Goal: Contribute content: Contribute content

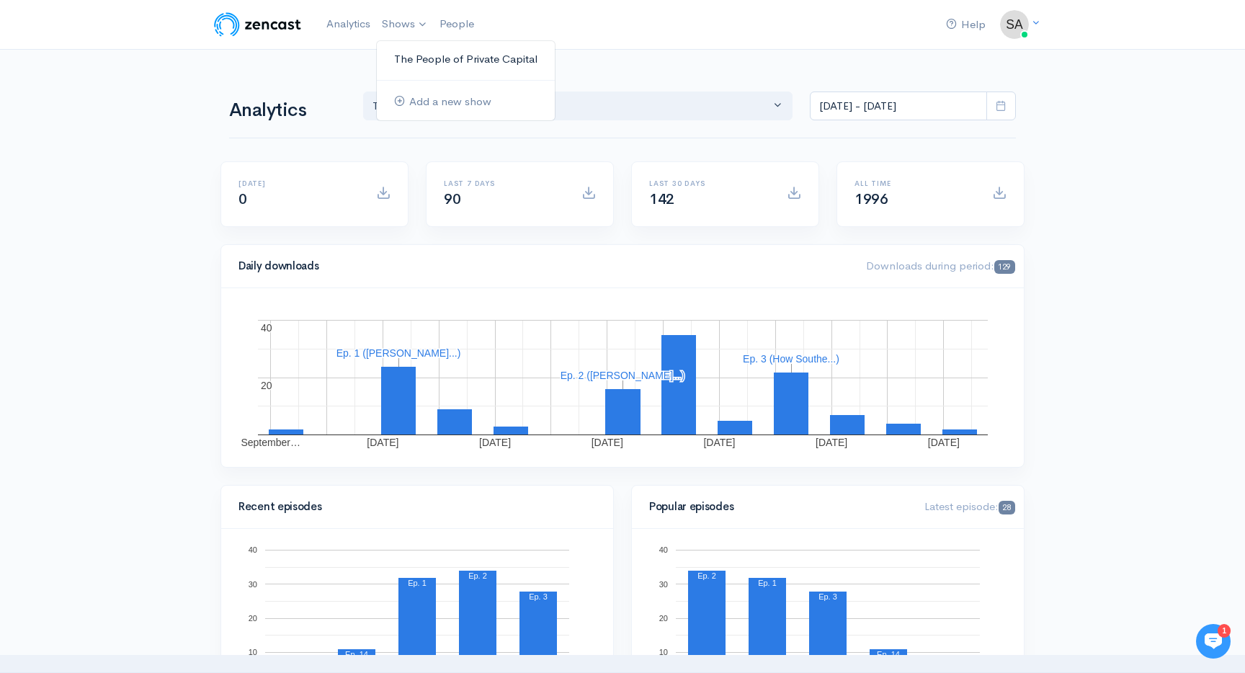
click at [422, 53] on link "The People of Private Capital" at bounding box center [466, 59] width 178 height 25
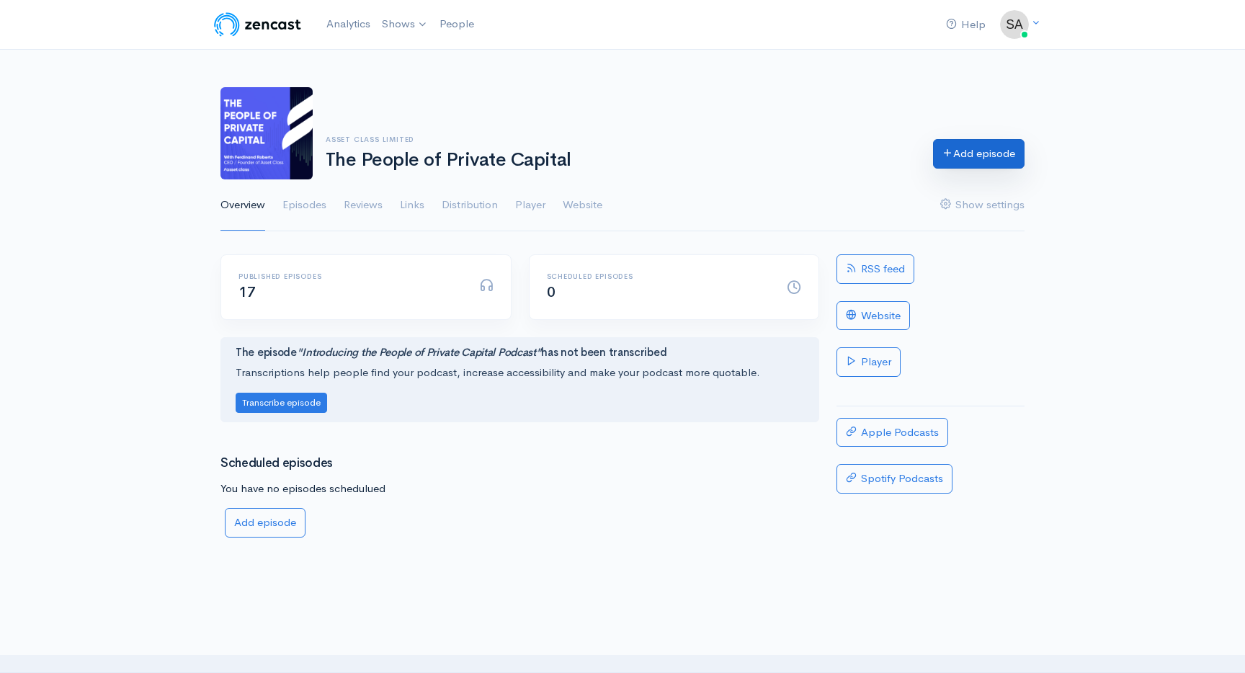
click at [996, 146] on link "Add episode" at bounding box center [978, 154] width 91 height 30
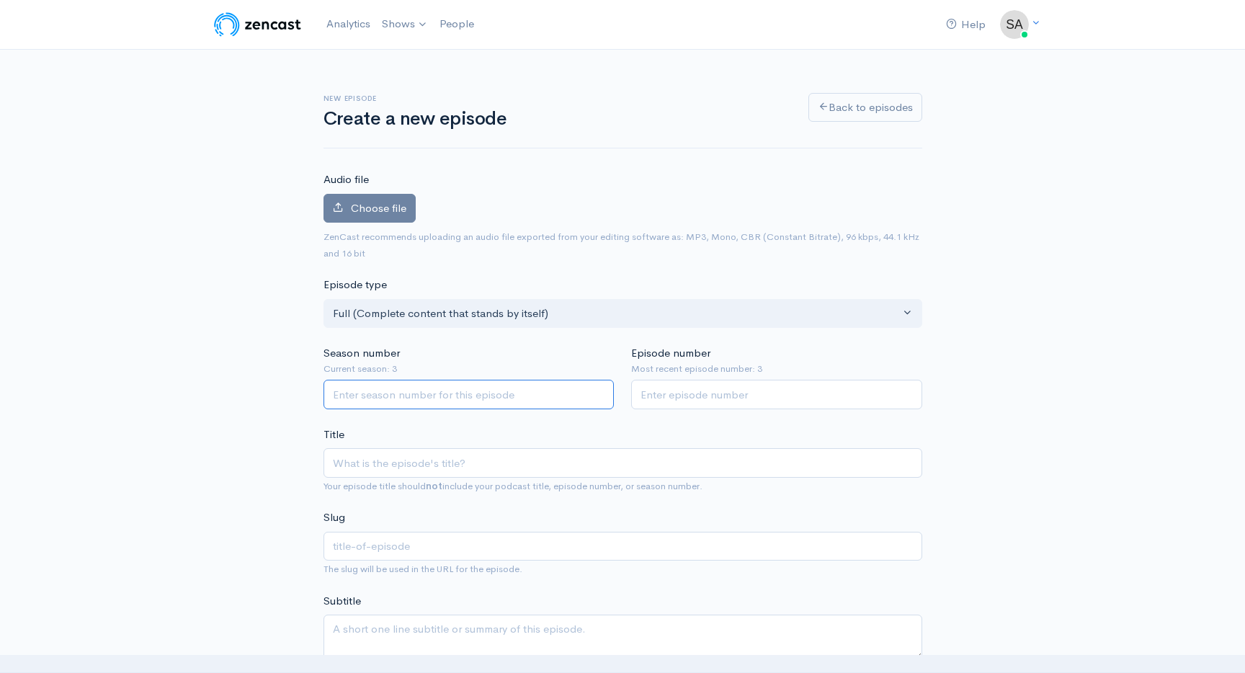
click at [362, 398] on input "Season number" at bounding box center [468, 395] width 291 height 30
type input "3"
click at [723, 386] on input "Episode number" at bounding box center [776, 395] width 291 height 30
type input "4"
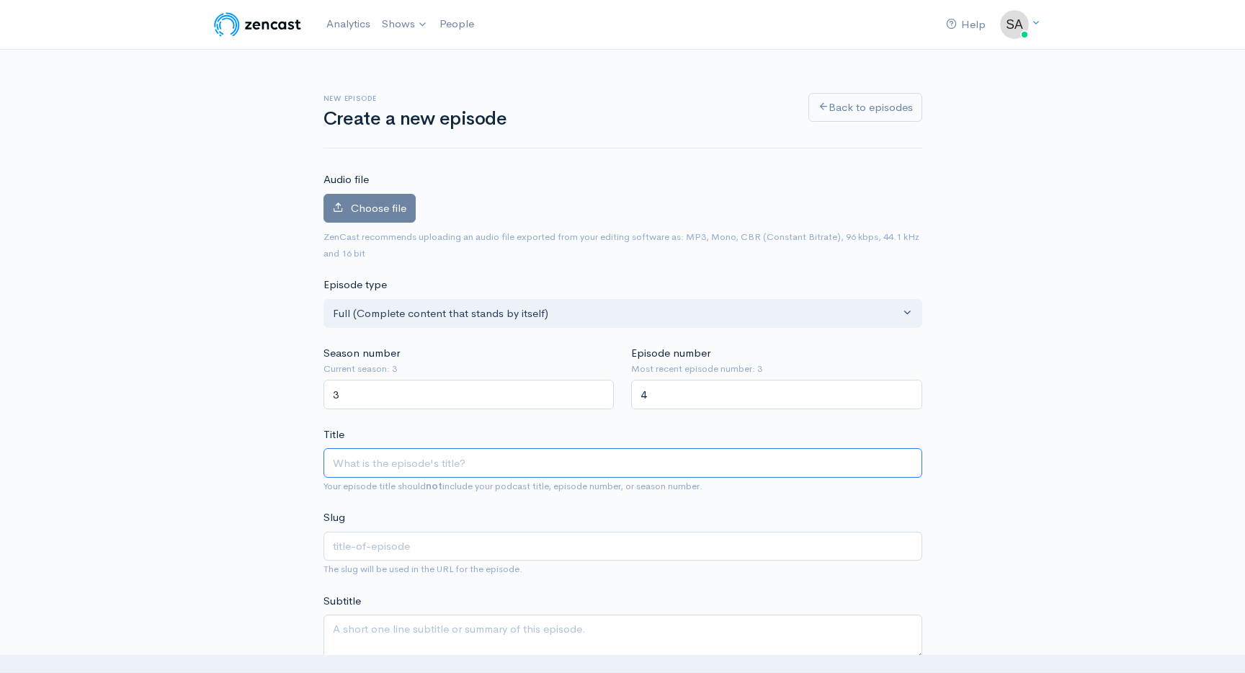
click at [476, 467] on input "Title" at bounding box center [622, 463] width 599 height 30
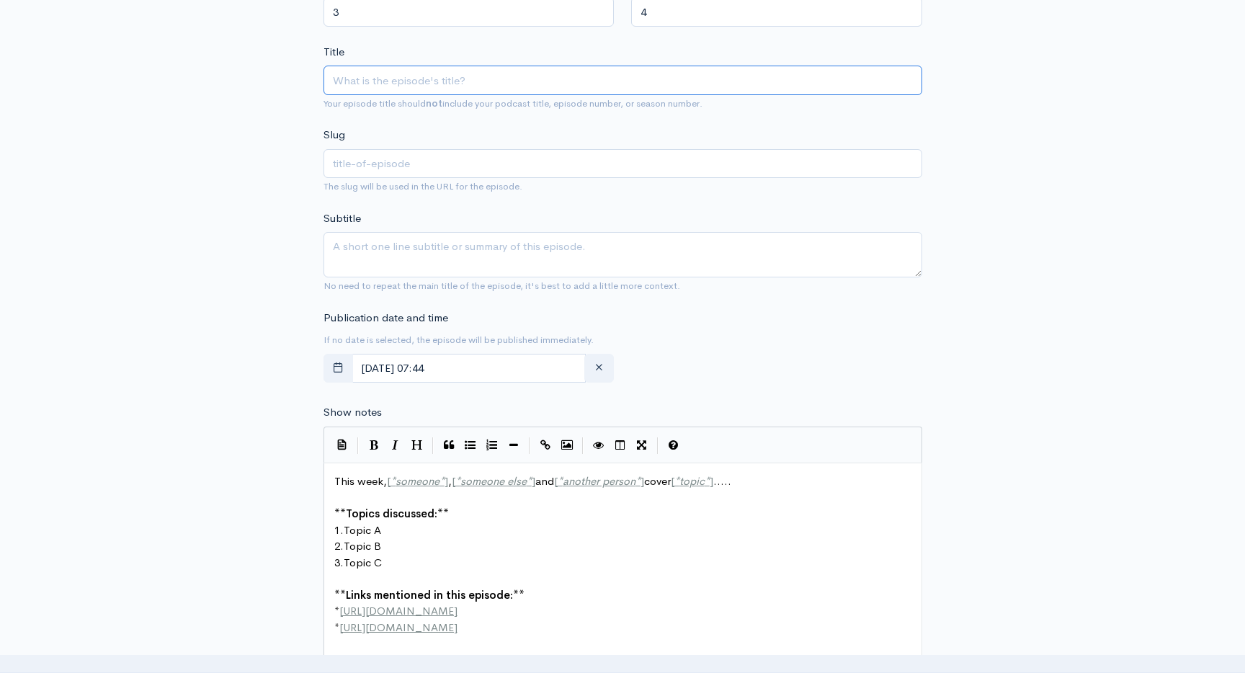
scroll to position [391, 0]
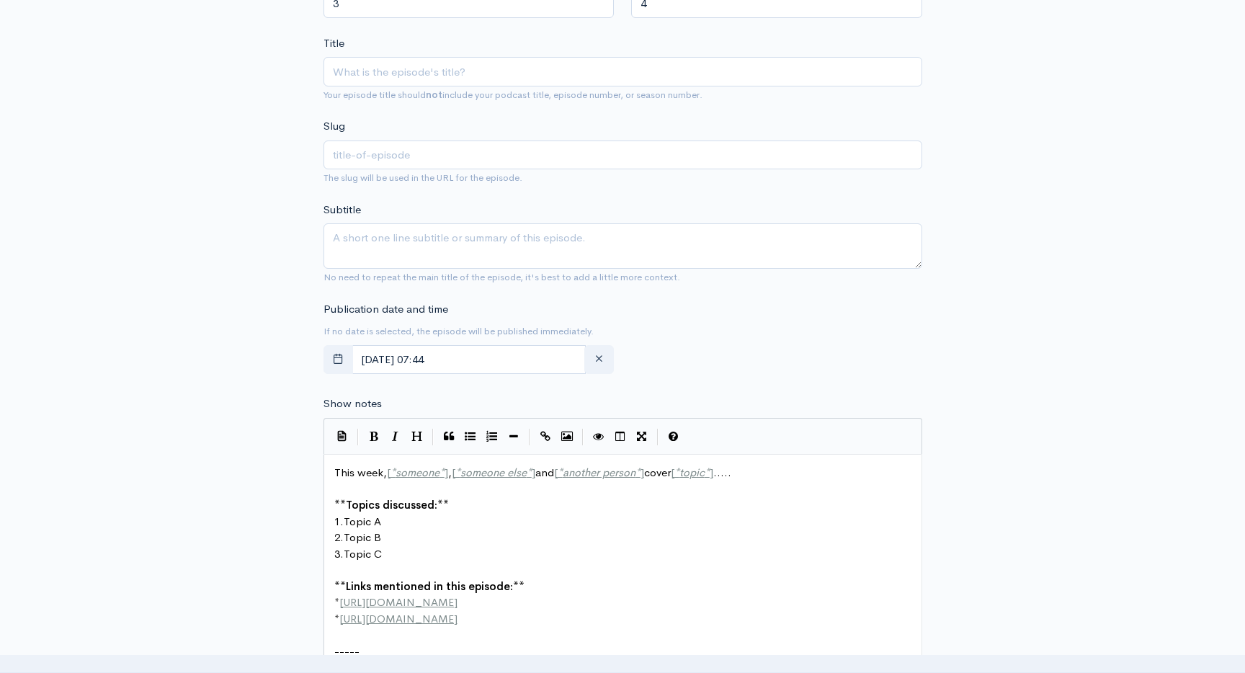
click at [470, 529] on pre "1. Topic A" at bounding box center [622, 522] width 583 height 17
type textarea "This week, [*someone*], [*someone else*] and [*another person*] cover [*topic*]…"
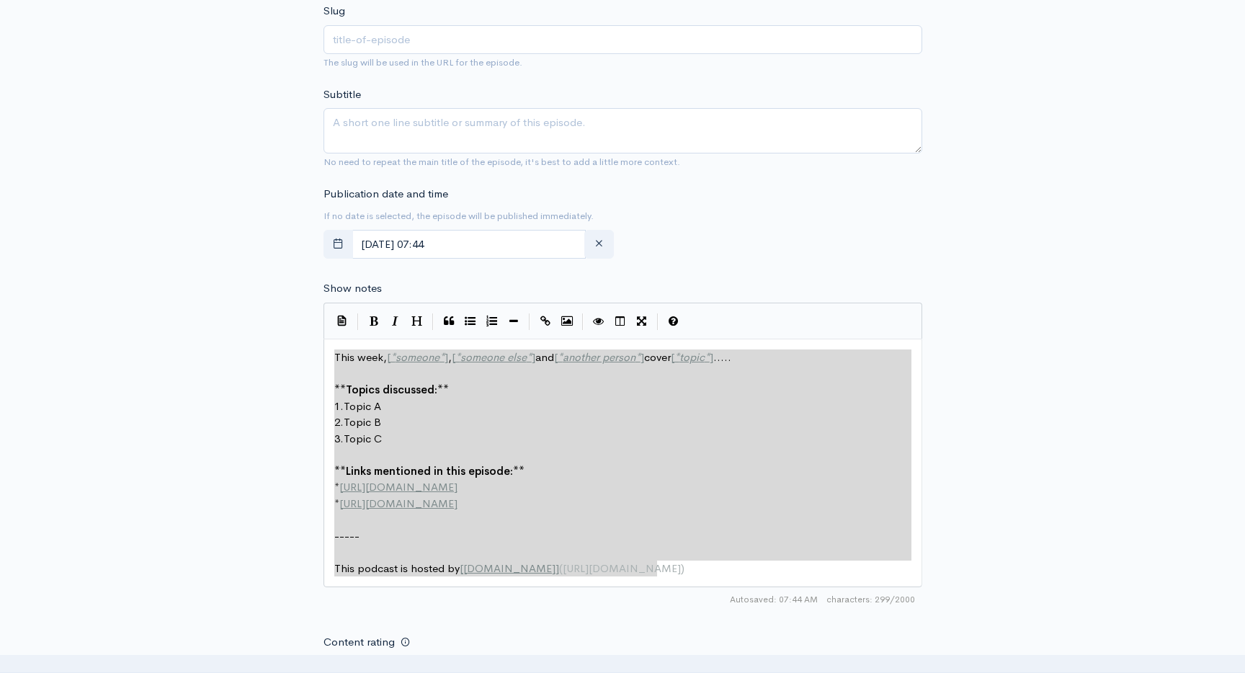
scroll to position [509, 0]
paste textarea
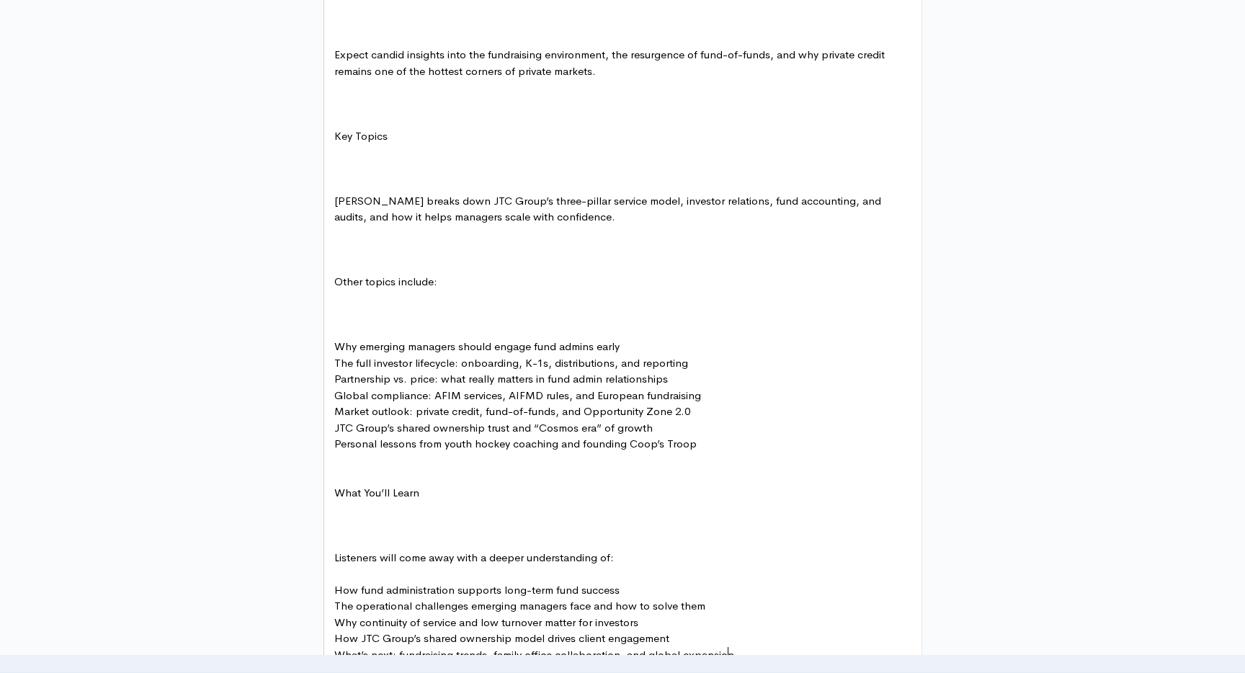
click at [434, 487] on pre "What You’ll Learn" at bounding box center [622, 493] width 583 height 17
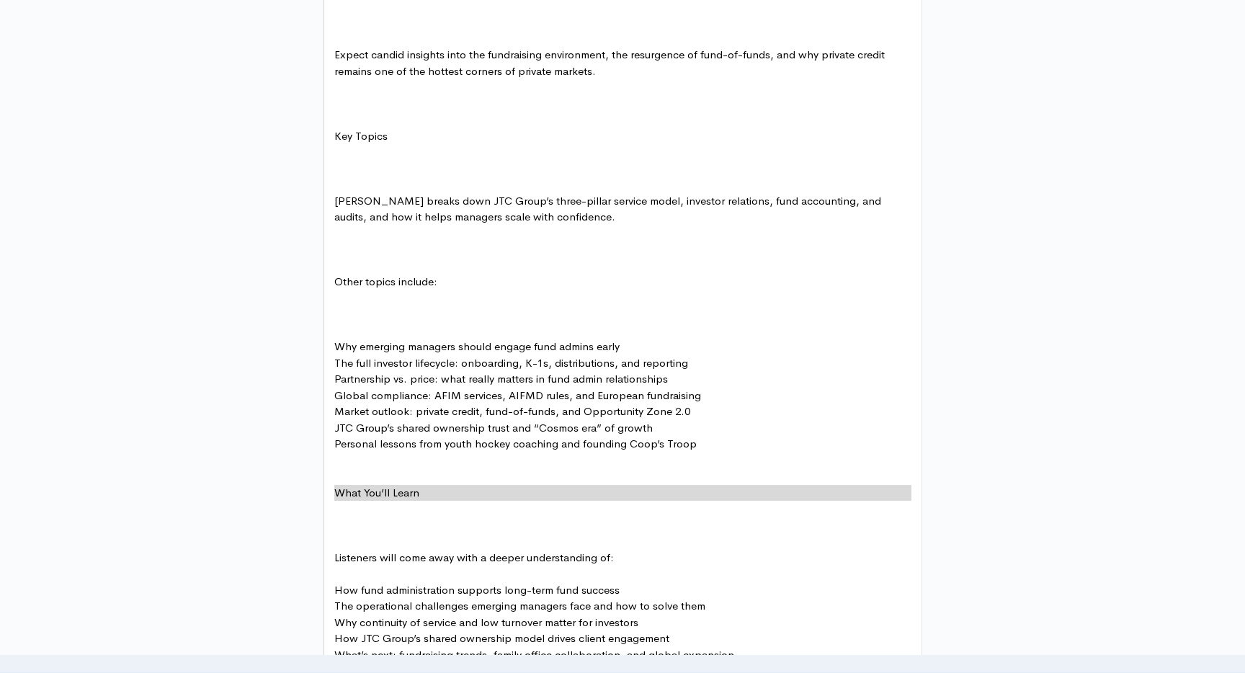
type textarea "What You’ll Learn **"
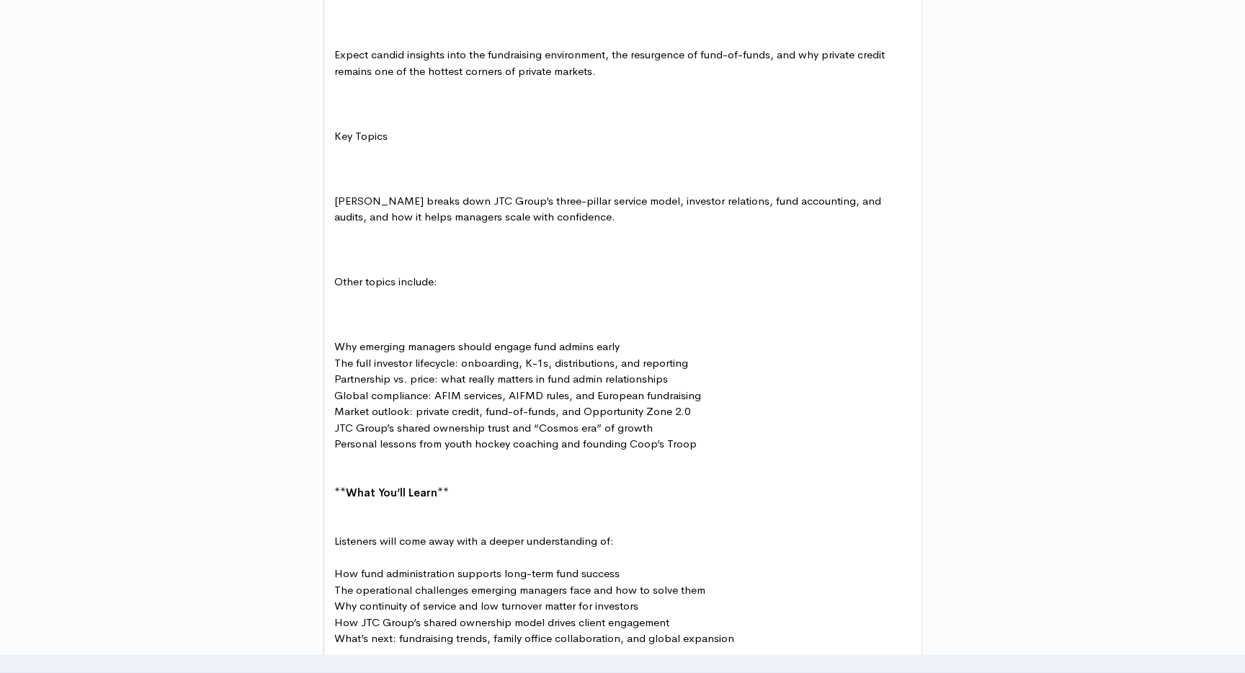
click at [397, 284] on span "Other topics include:" at bounding box center [385, 281] width 103 height 14
type textarea "Other topics include:"
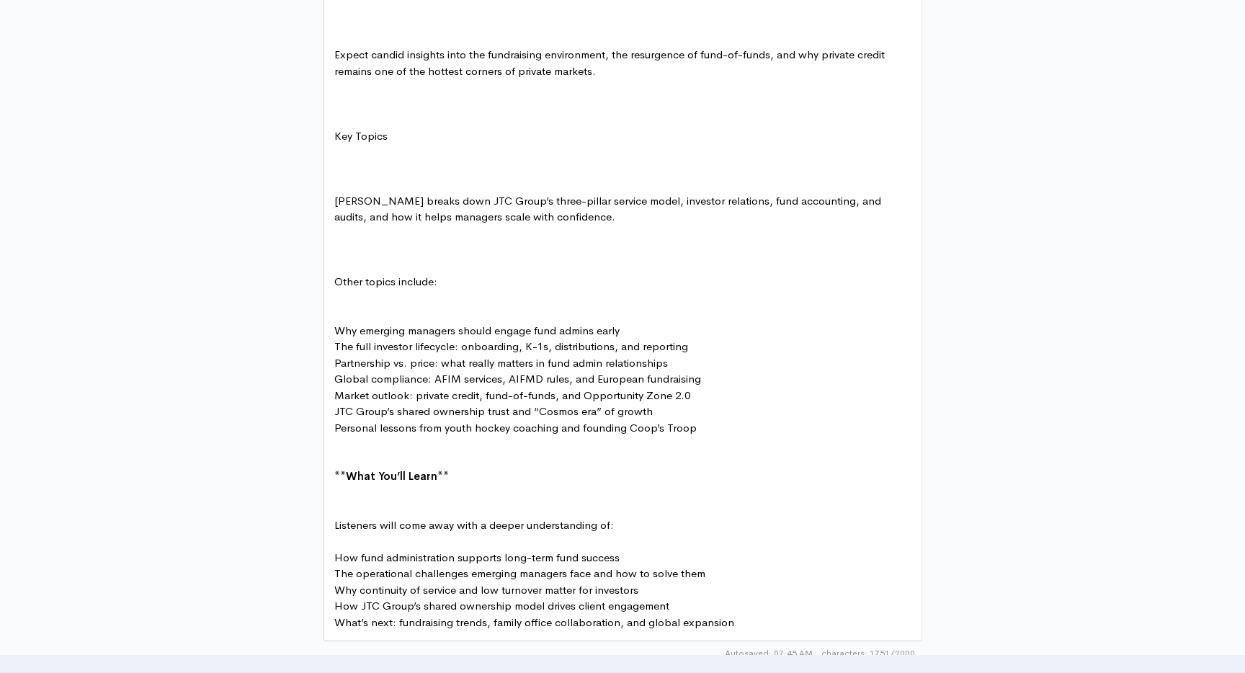
type textarea "Other topics include:"
click at [364, 123] on pre "​" at bounding box center [622, 120] width 583 height 17
click at [370, 138] on span "Key Topics" at bounding box center [360, 136] width 53 height 14
type textarea "Key Topics"
type textarea "s"
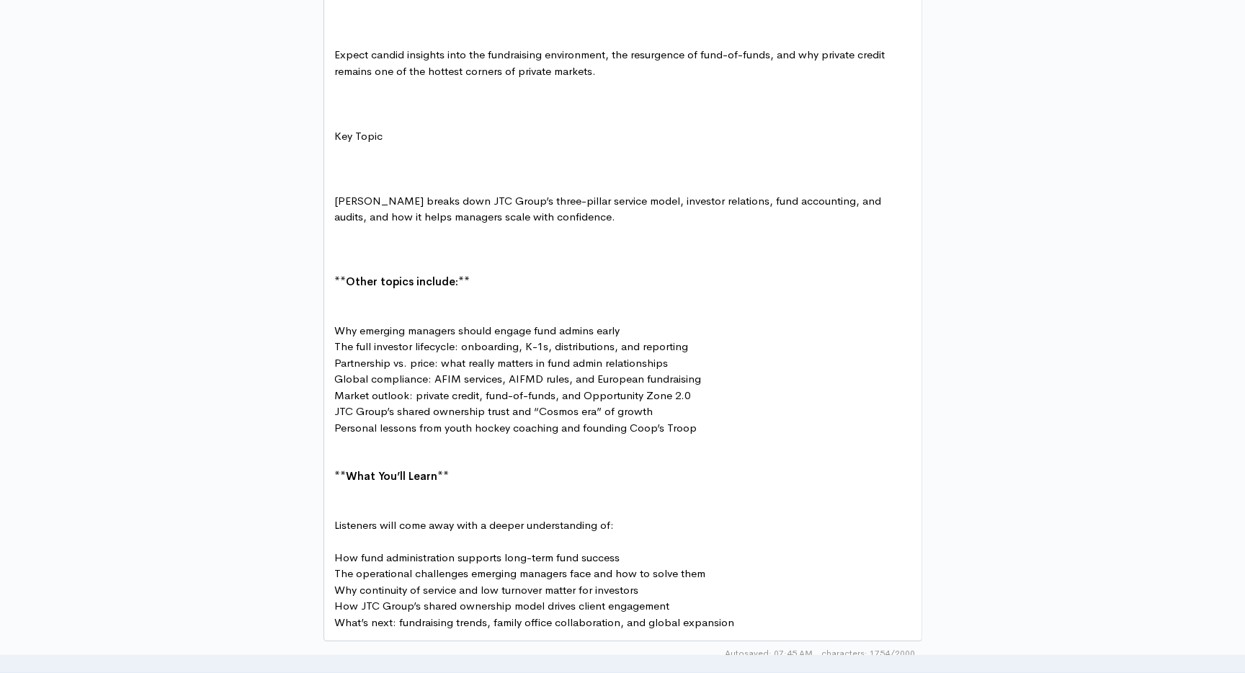
scroll to position [5, 4]
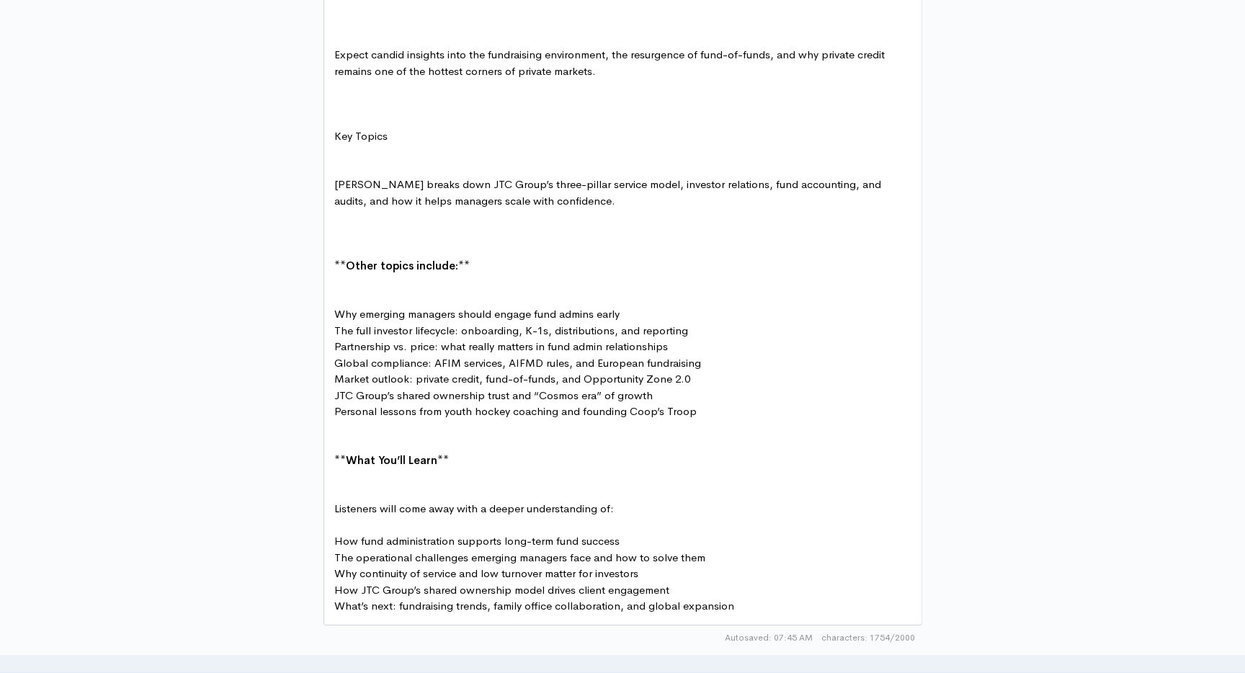
type textarea "Key Topics"
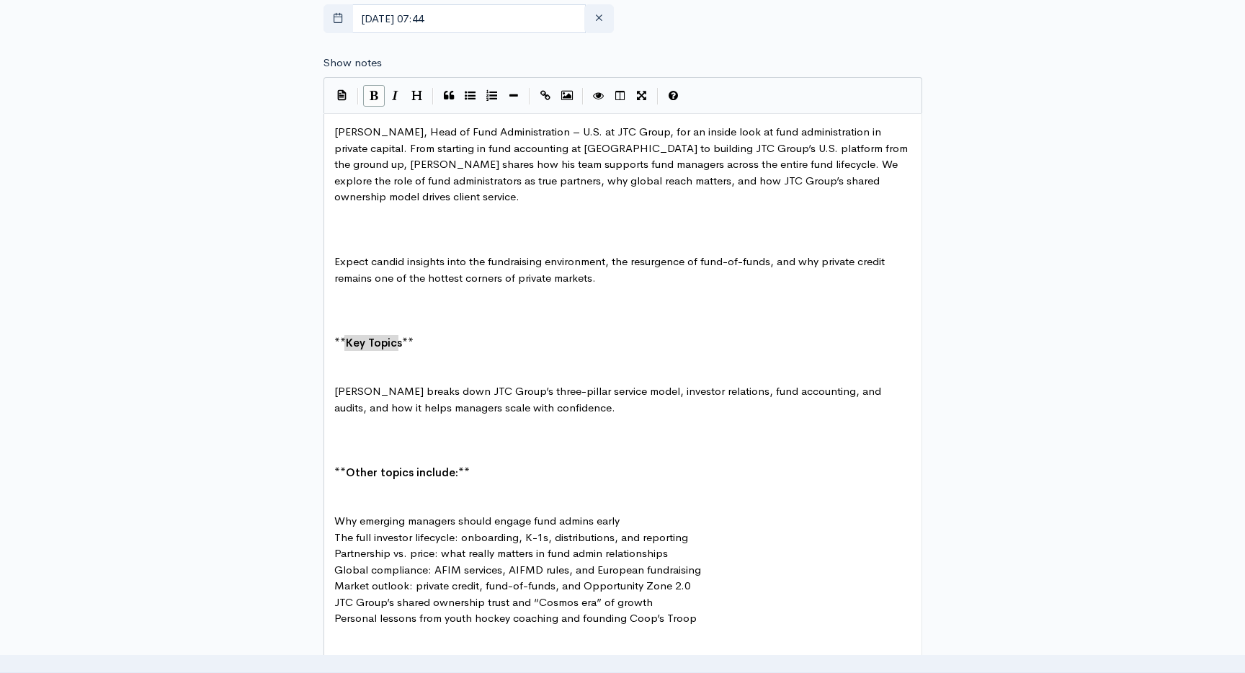
scroll to position [691, 0]
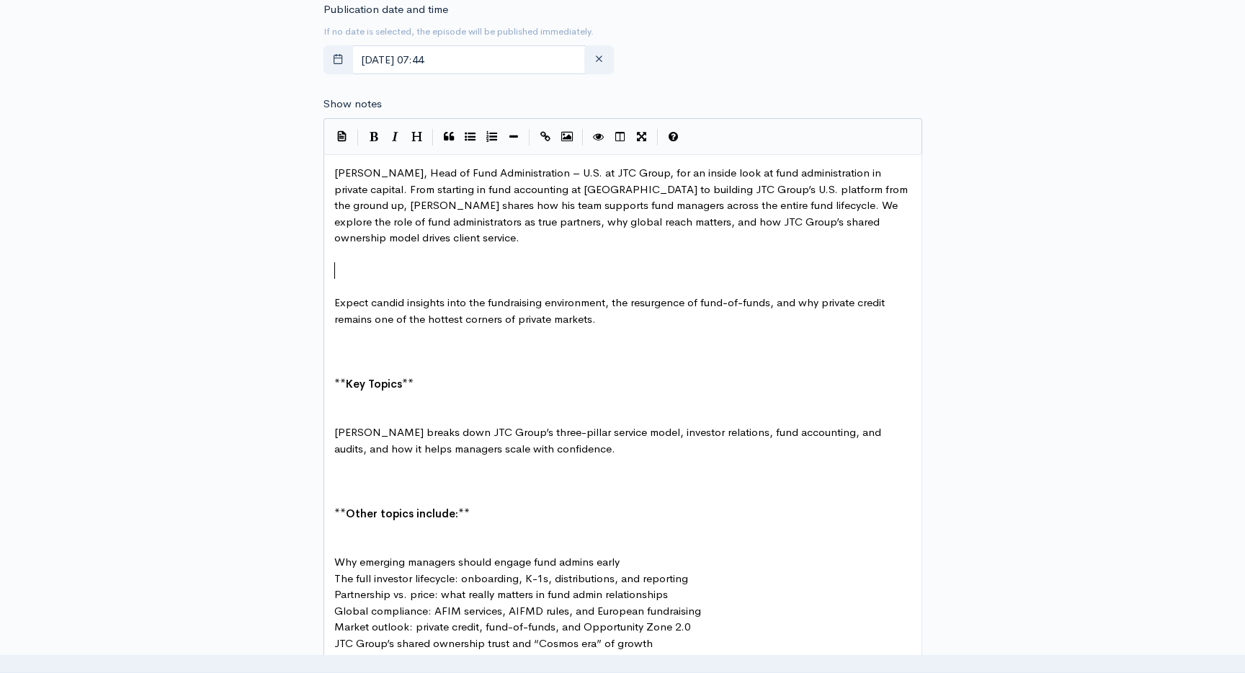
click at [428, 276] on pre "​" at bounding box center [622, 270] width 583 height 17
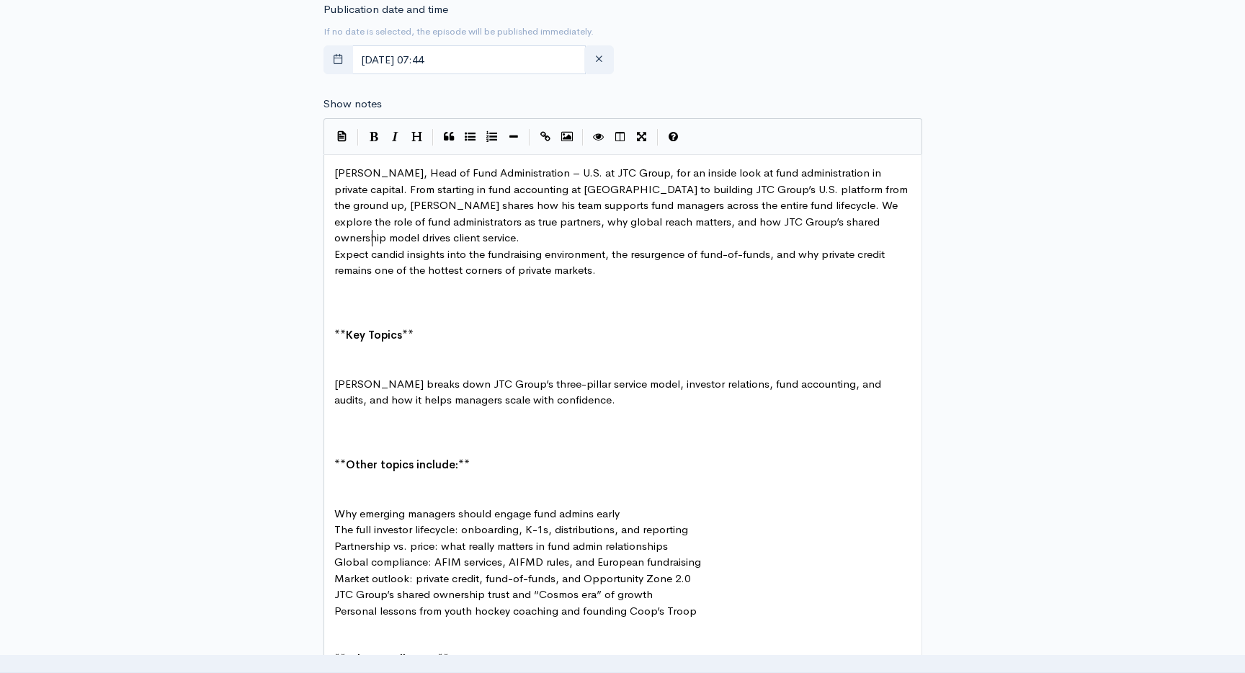
scroll to position [5, 1]
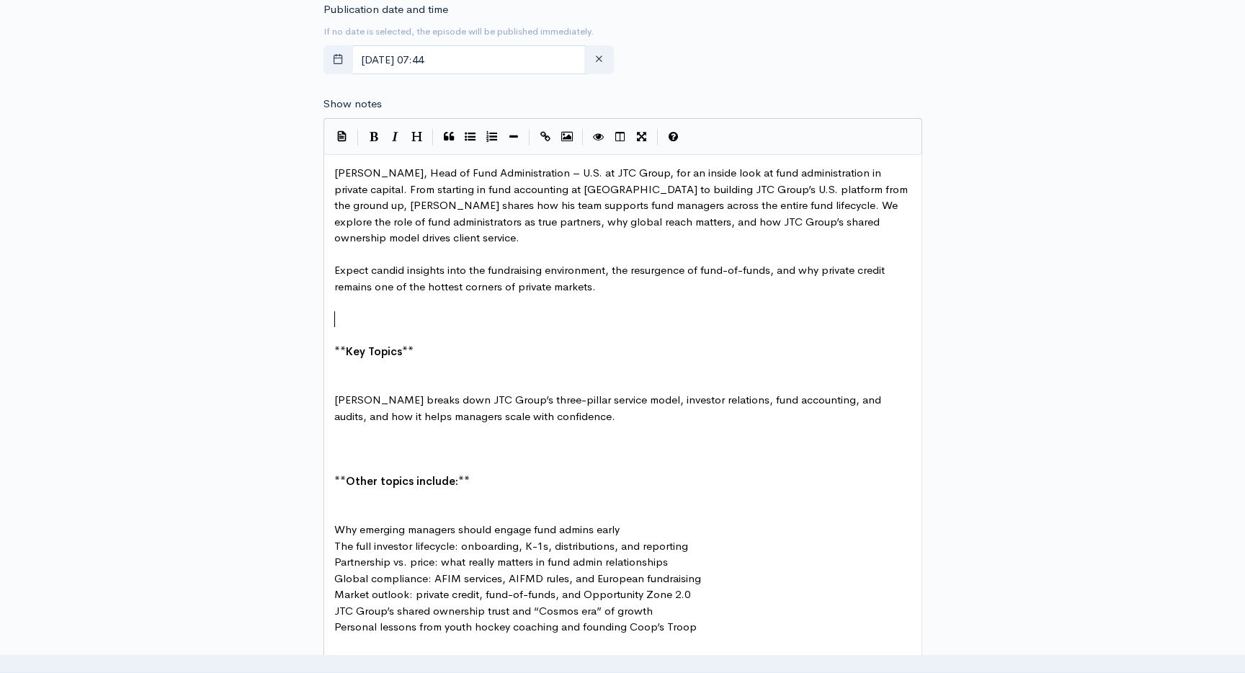
click at [396, 314] on pre "​" at bounding box center [622, 319] width 583 height 17
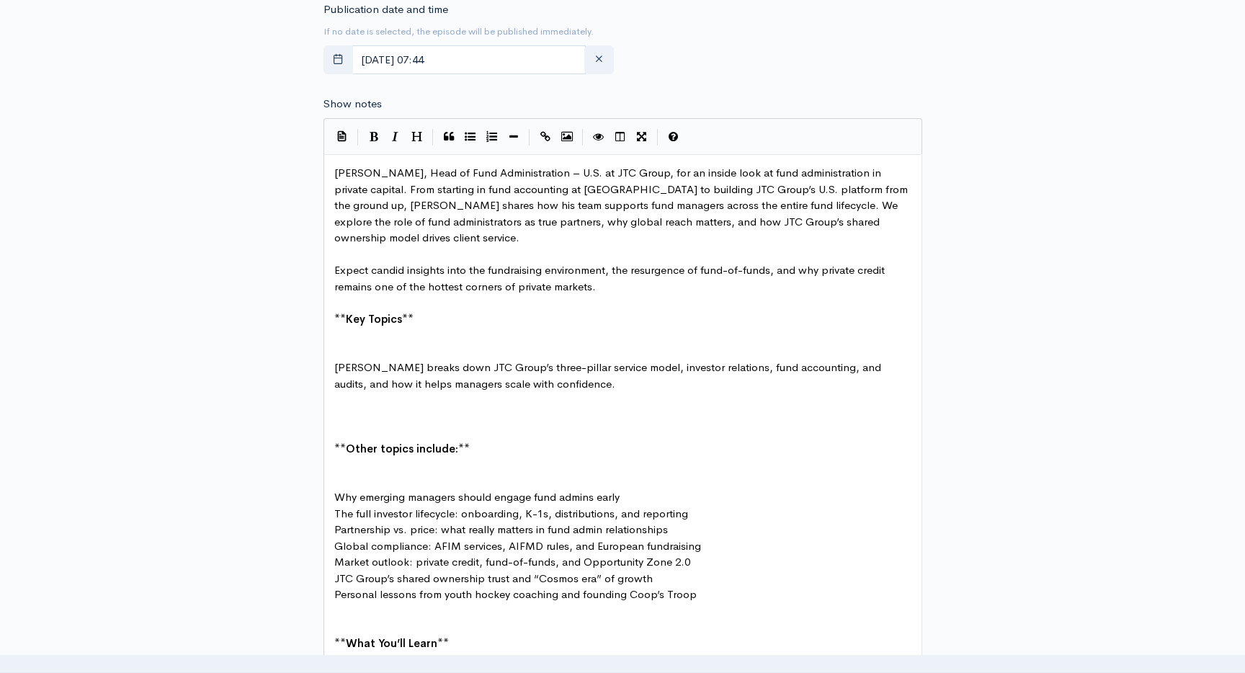
click at [381, 342] on pre "​" at bounding box center [622, 335] width 583 height 17
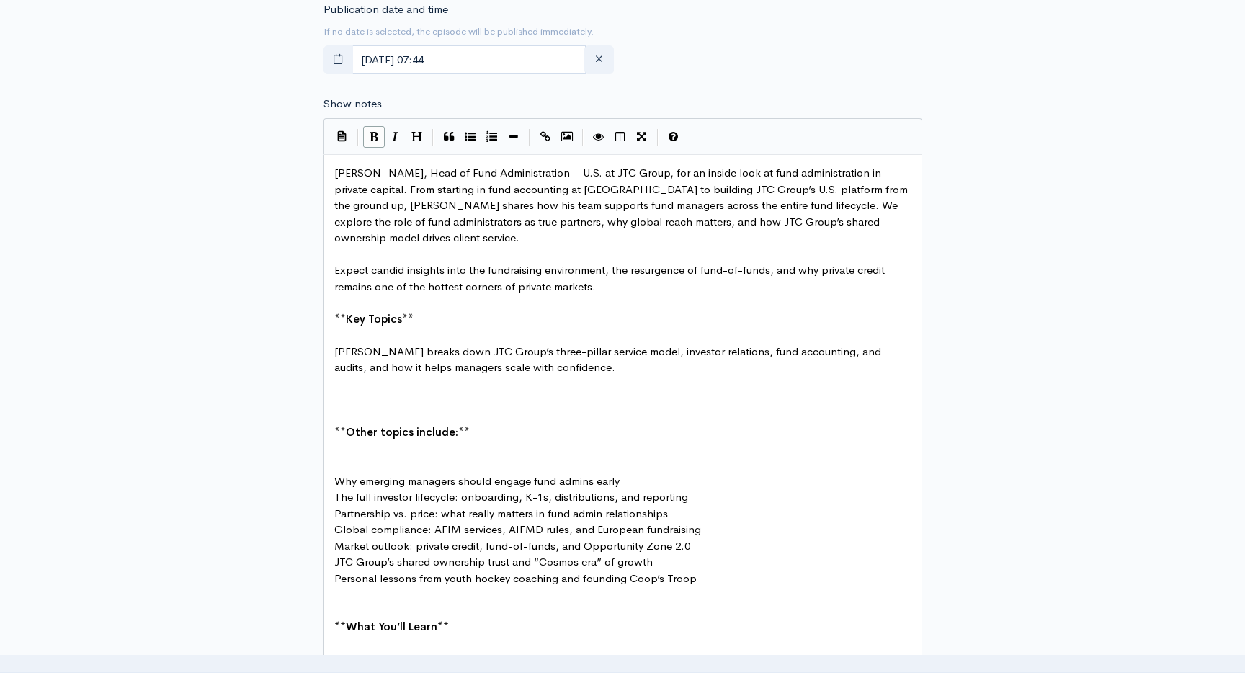
click at [344, 402] on pre "​" at bounding box center [622, 400] width 583 height 17
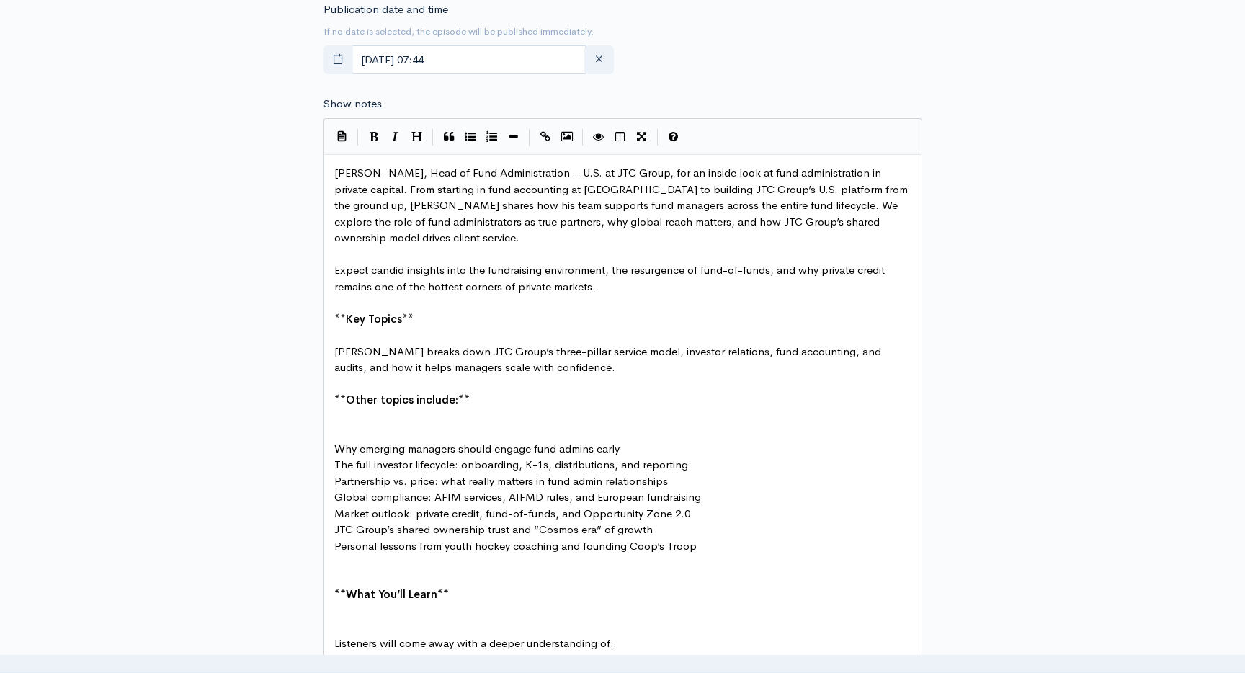
click at [349, 418] on pre "​" at bounding box center [622, 416] width 583 height 17
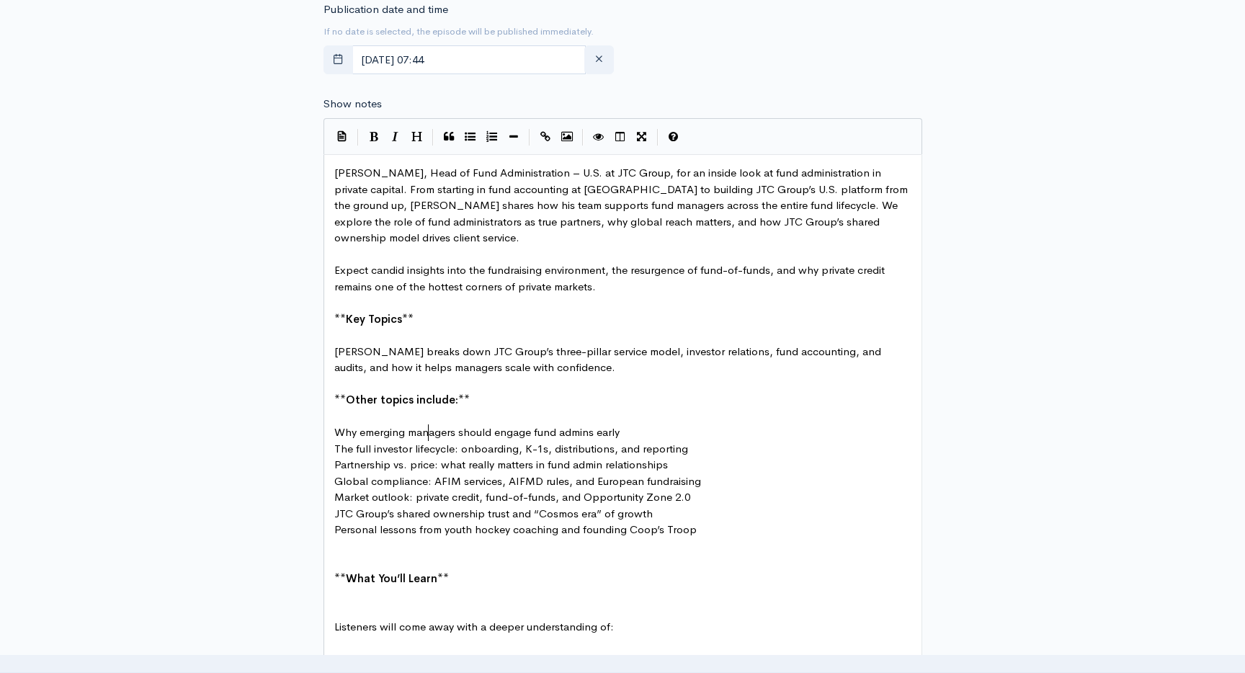
click at [427, 435] on span "Why emerging managers should engage fund admins early" at bounding box center [476, 432] width 285 height 14
type textarea "managers"
type textarea "Why emerging managers should engage fund admins early The full investor lifecyc…"
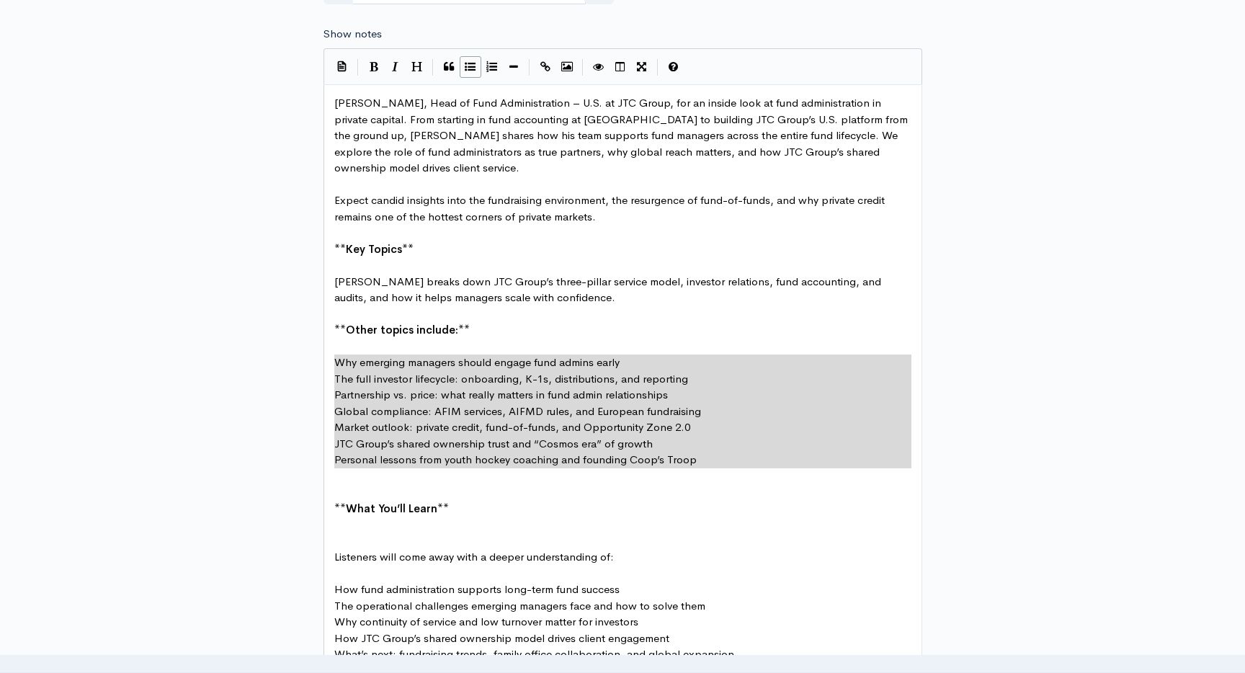
click at [474, 66] on icon "Generic List" at bounding box center [470, 66] width 11 height 11
type textarea "* The full investor lifecycle: onboarding, K-1s, distributions, and reporting *…"
click at [435, 490] on pre "​" at bounding box center [622, 492] width 583 height 17
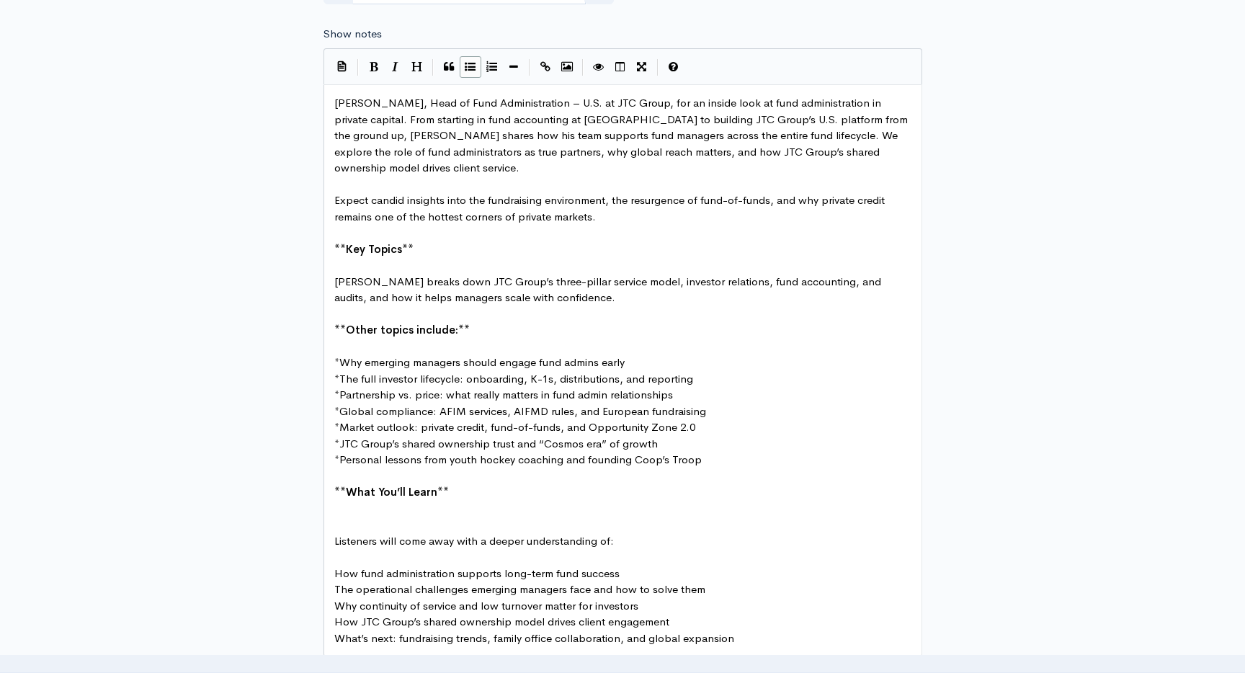
click at [421, 517] on pre "​" at bounding box center [622, 525] width 583 height 17
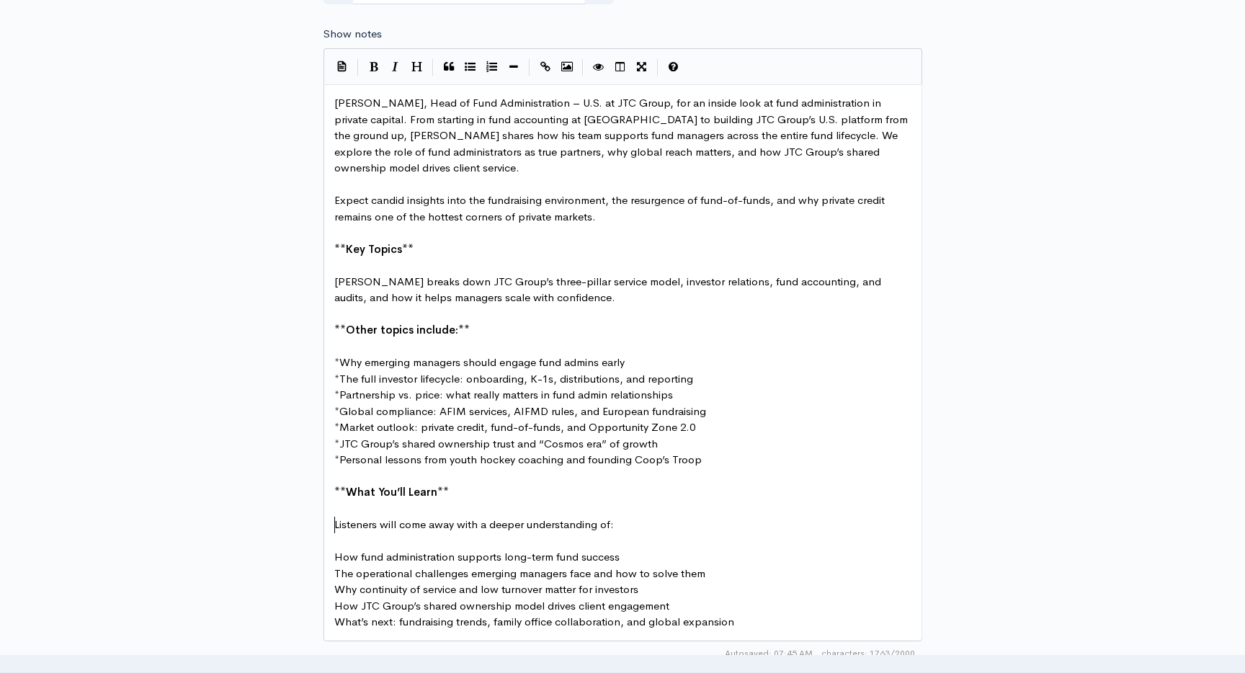
type textarea "Listeners will come away with a deeper understanding of:"
click at [370, 551] on span "How fund administration supports long-term fund success" at bounding box center [476, 557] width 285 height 14
type textarea "How fund administration supports long-term fund success"
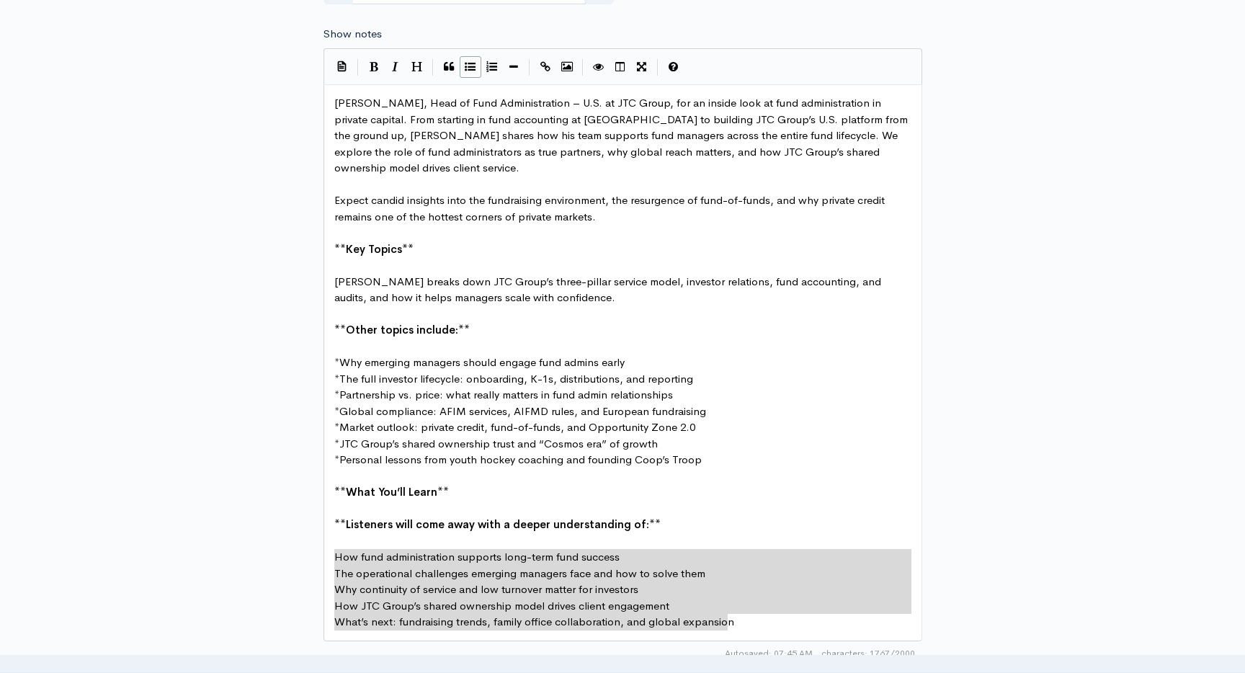
click at [468, 66] on icon "Generic List" at bounding box center [470, 66] width 11 height 11
type textarea "* The operational challenges emerging managers face and how to solve them * Why…"
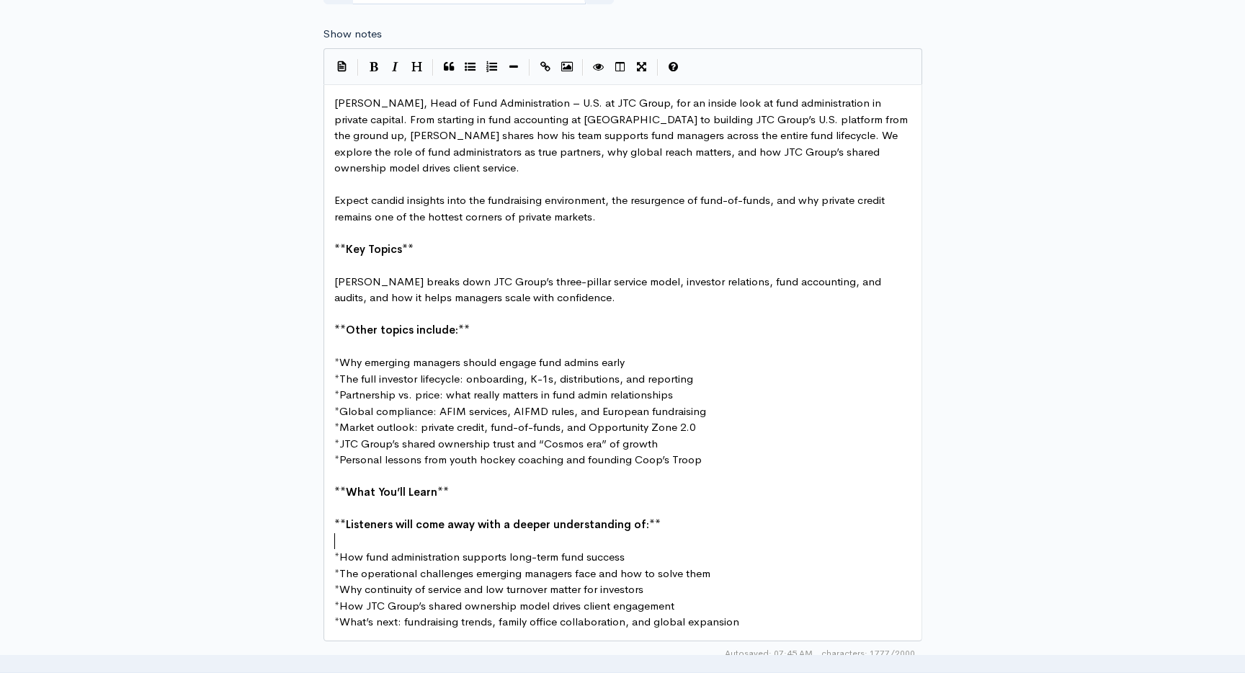
click at [534, 537] on pre "​" at bounding box center [622, 541] width 583 height 17
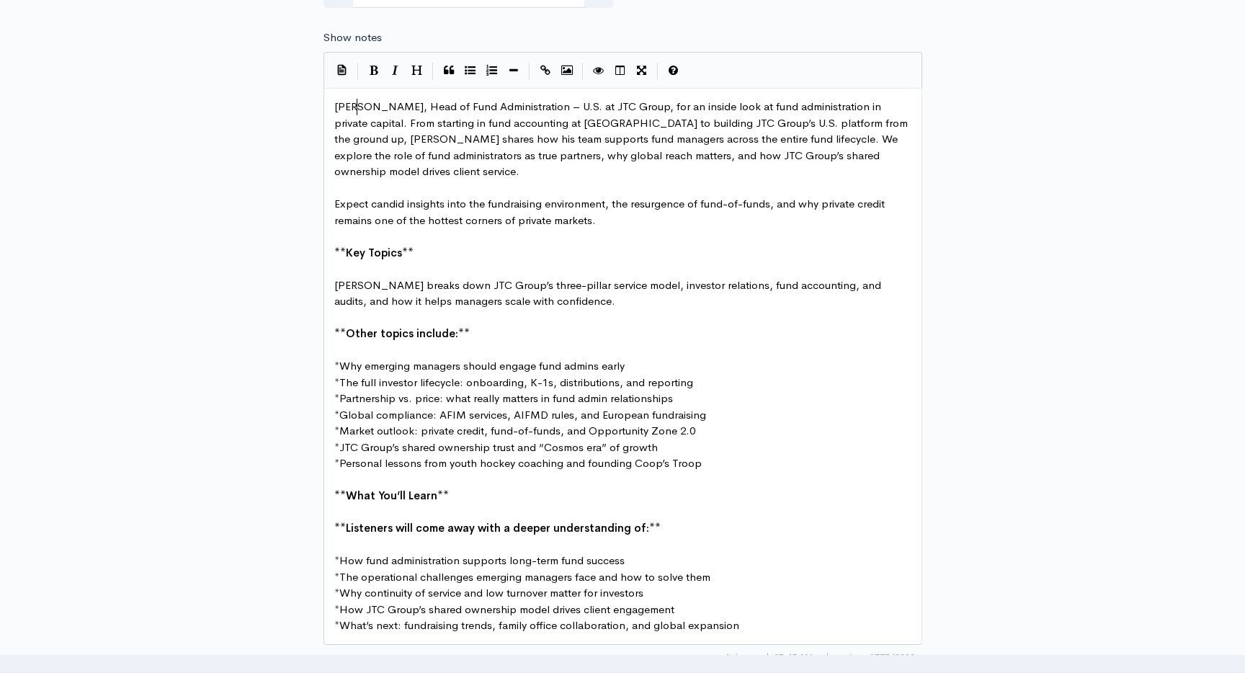
click at [357, 104] on span "[PERSON_NAME], Head of Fund Administration – U.S. at JTC Group, for an inside l…" at bounding box center [622, 138] width 576 height 79
type textarea "[PERSON_NAME], Head of Fund Administration – U.S. at JTC Group"
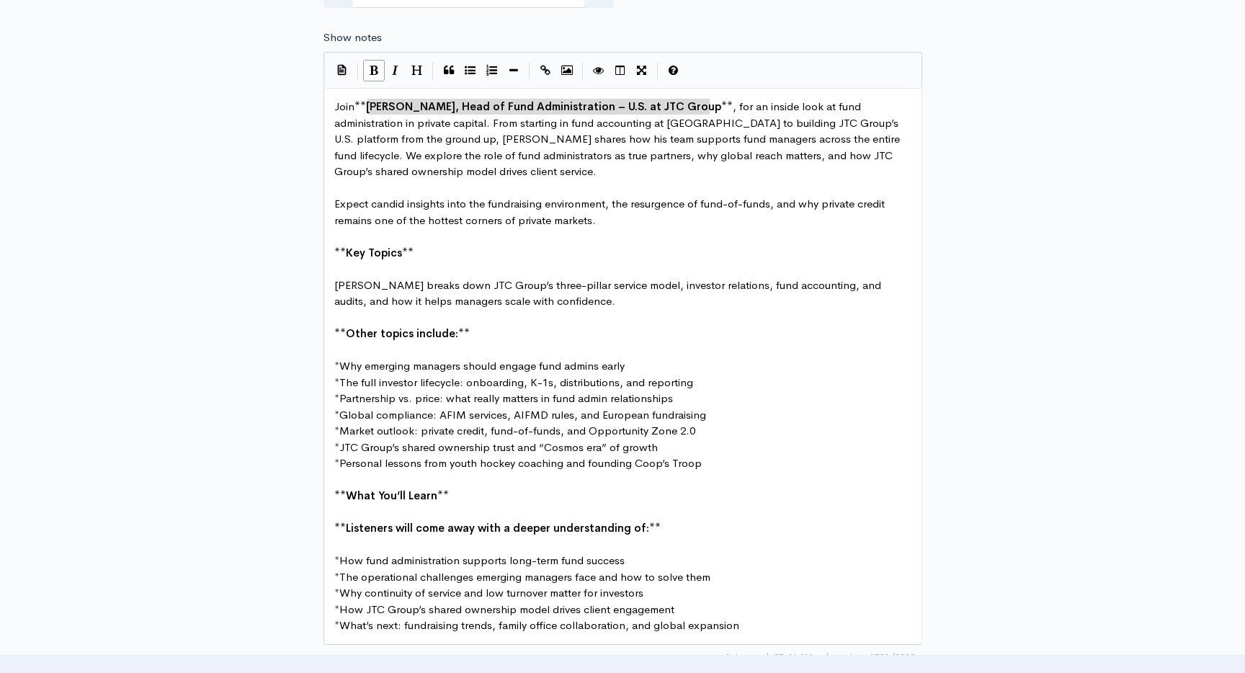
click at [651, 188] on pre "​" at bounding box center [622, 188] width 583 height 17
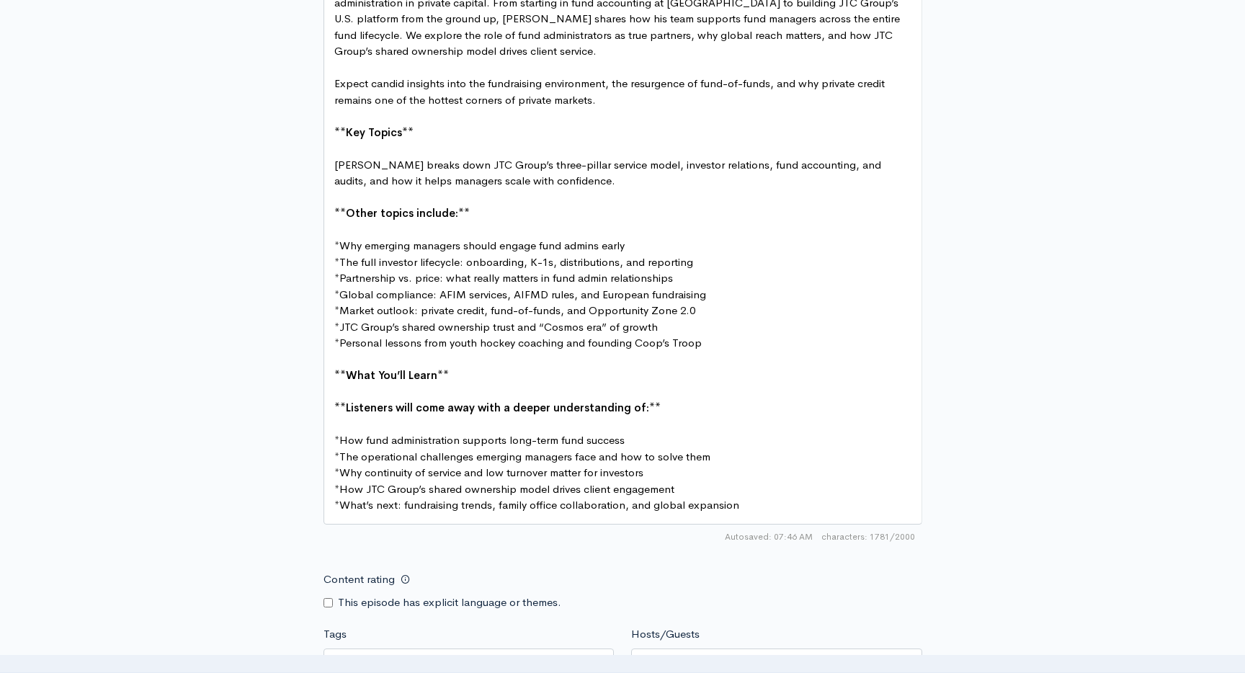
scroll to position [909, 0]
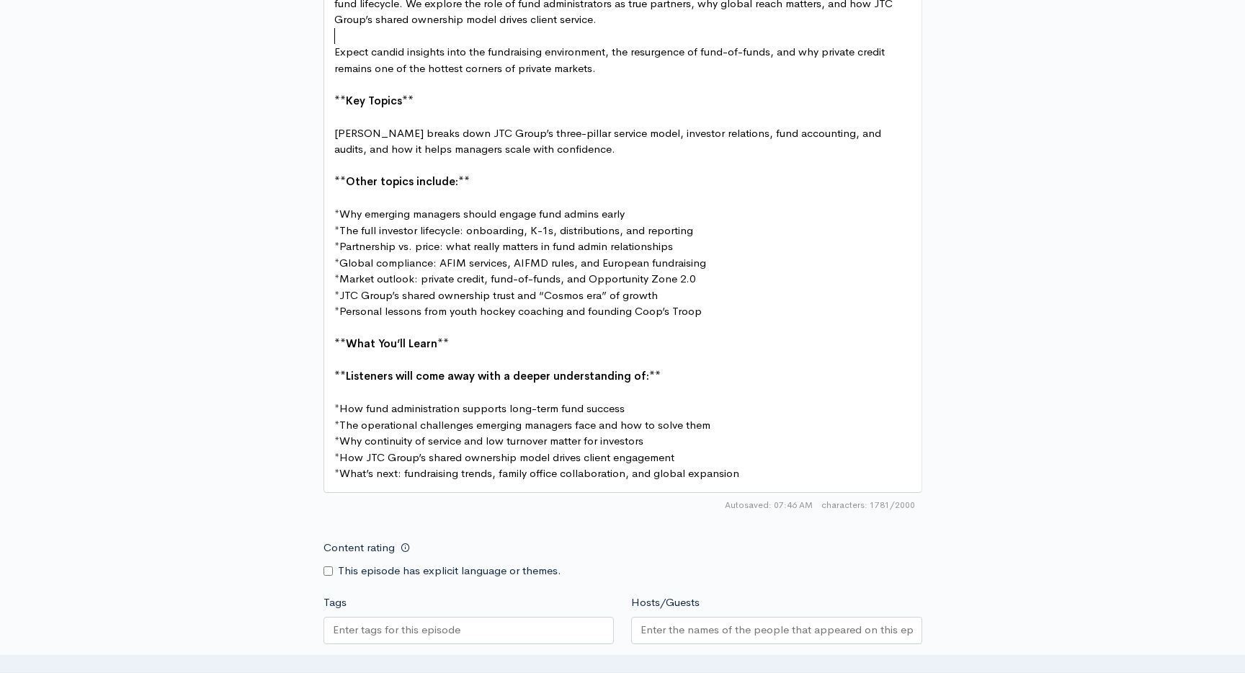
click at [756, 475] on pre "* What’s next: fundraising trends, family office collaboration, and global expa…" at bounding box center [622, 473] width 583 height 17
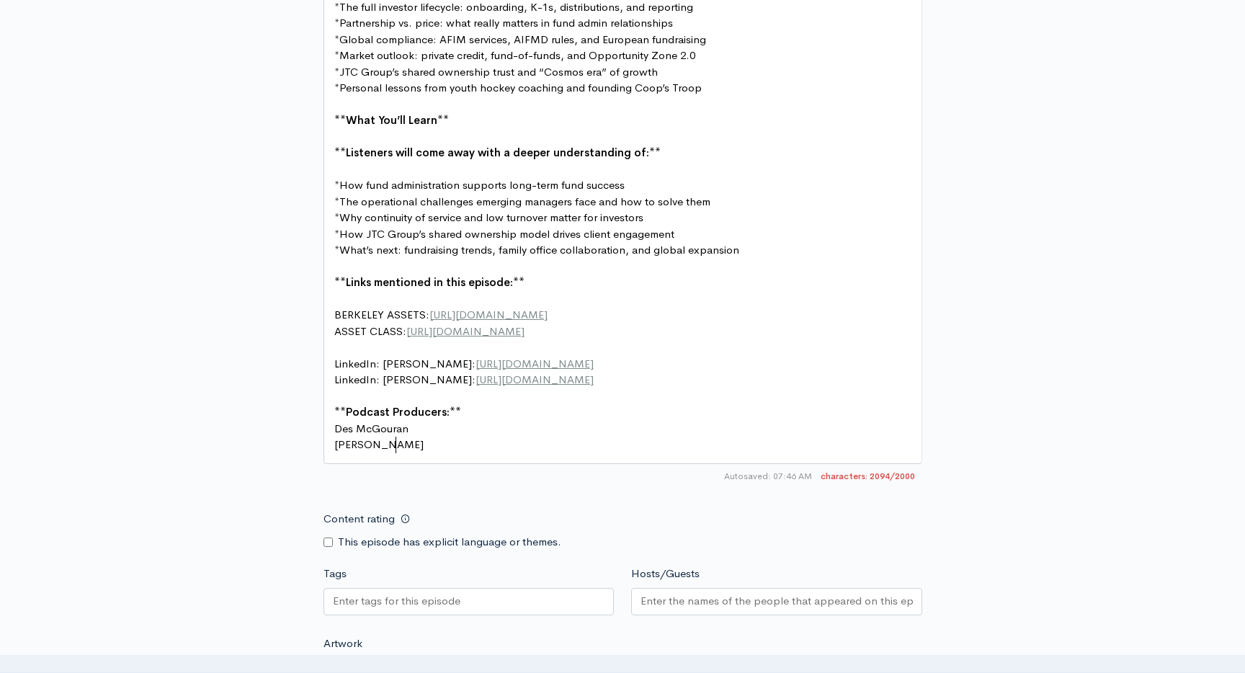
scroll to position [1133, 0]
click at [358, 333] on span "ASSET CLASS: [URL][DOMAIN_NAME]" at bounding box center [429, 330] width 190 height 14
click at [333, 380] on pre "LinkedIn: [PERSON_NAME]: [URL][DOMAIN_NAME]" at bounding box center [622, 379] width 583 height 17
click at [385, 447] on span "[PERSON_NAME]" at bounding box center [378, 444] width 89 height 14
click at [476, 380] on span "[URL][DOMAIN_NAME]" at bounding box center [535, 379] width 118 height 14
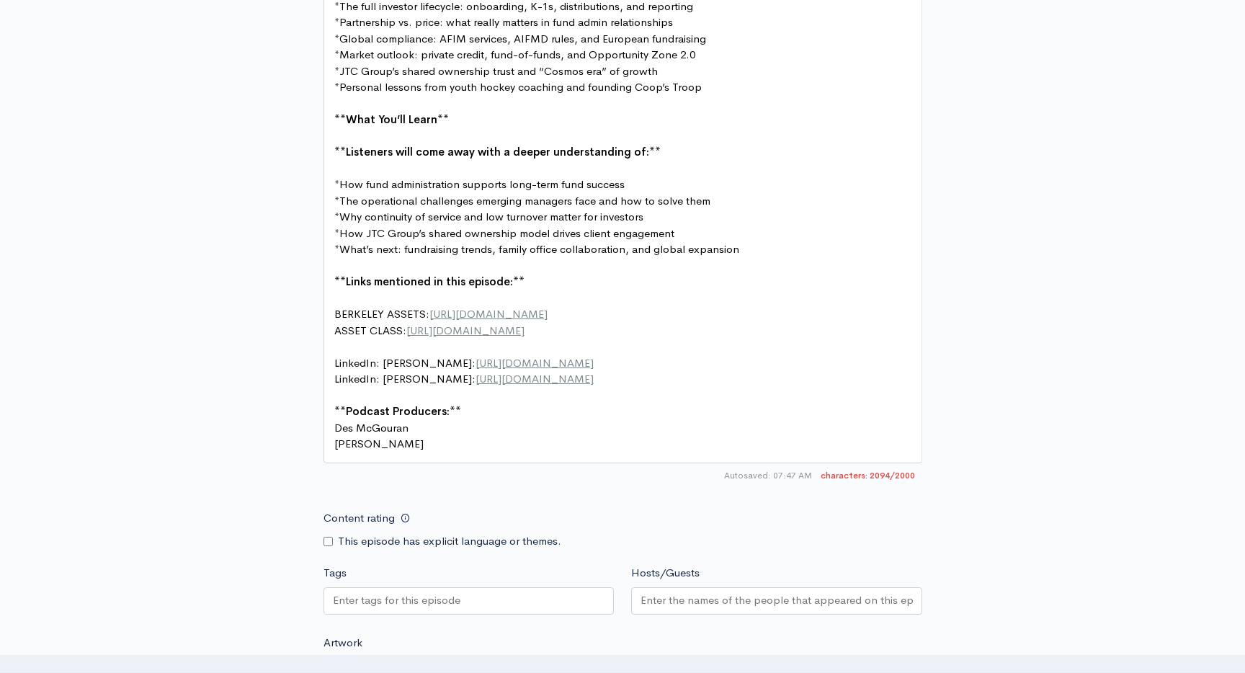
click at [447, 362] on span "LinkedIn: [PERSON_NAME]: [URL][DOMAIN_NAME]" at bounding box center [463, 363] width 259 height 14
type textarea "[PERSON_NAME]"
type textarea "hards"
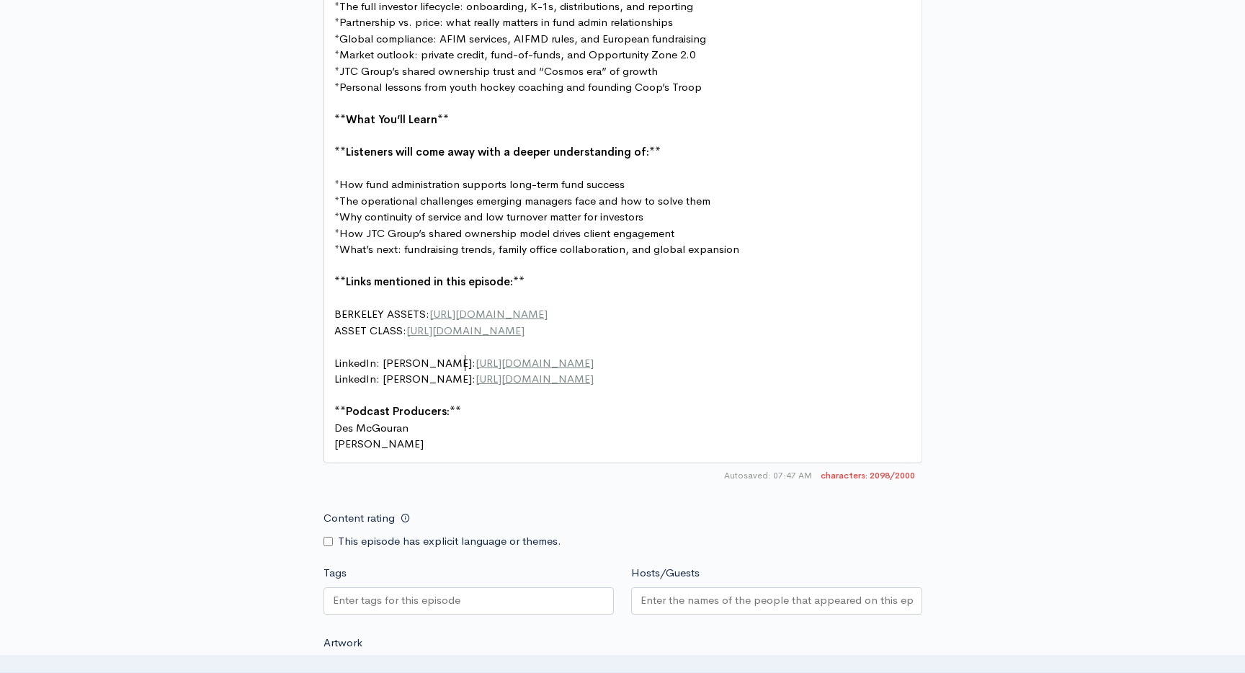
click at [712, 374] on pre "LinkedIn: [PERSON_NAME]: [URL][DOMAIN_NAME]" at bounding box center [622, 379] width 583 height 17
type textarea "/"
type textarea "[URL][DOMAIN_NAME]"
click at [631, 318] on pre "BERKELEY ASSETS: [URL][DOMAIN_NAME]" at bounding box center [622, 314] width 583 height 17
type textarea "[URL][DOMAIN_NAME]"
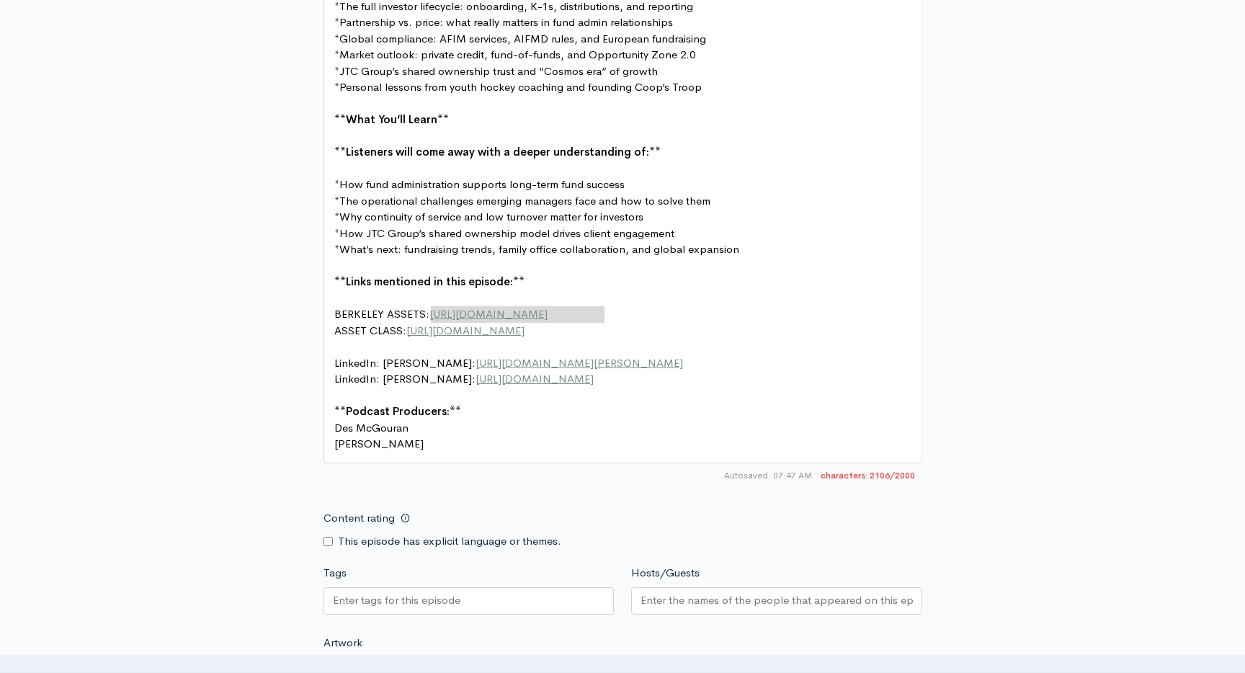
paste textarea
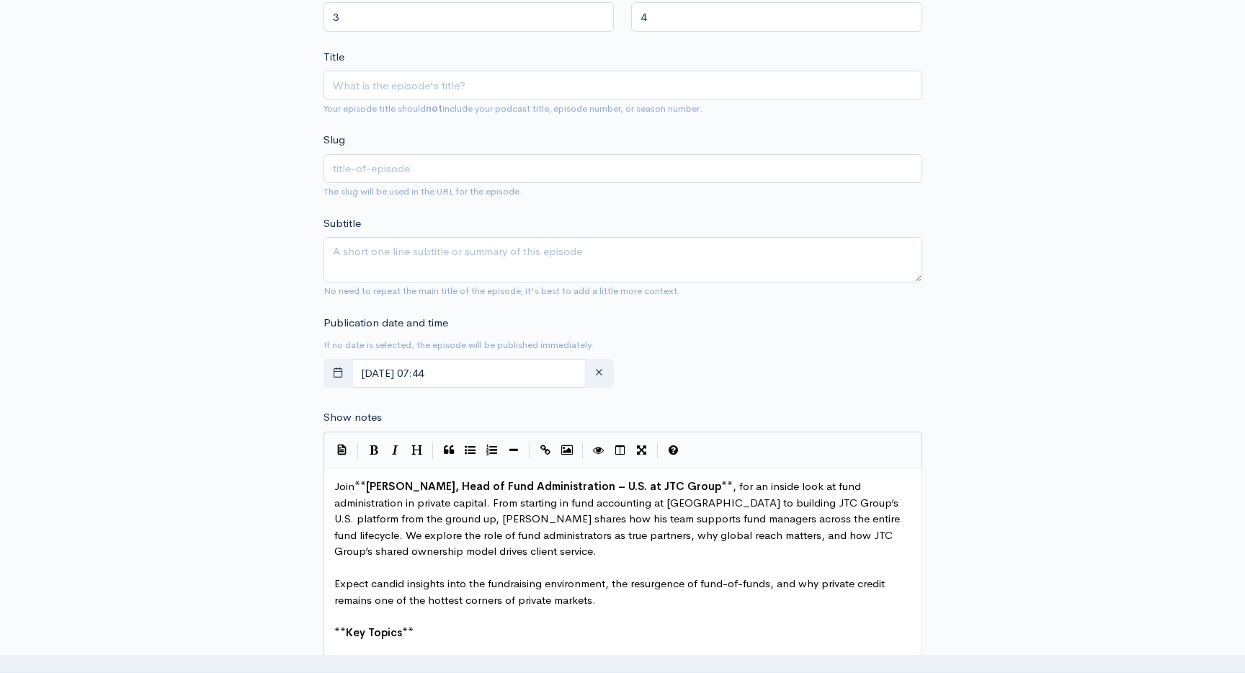
scroll to position [377, 0]
type textarea "JTC GROUP"
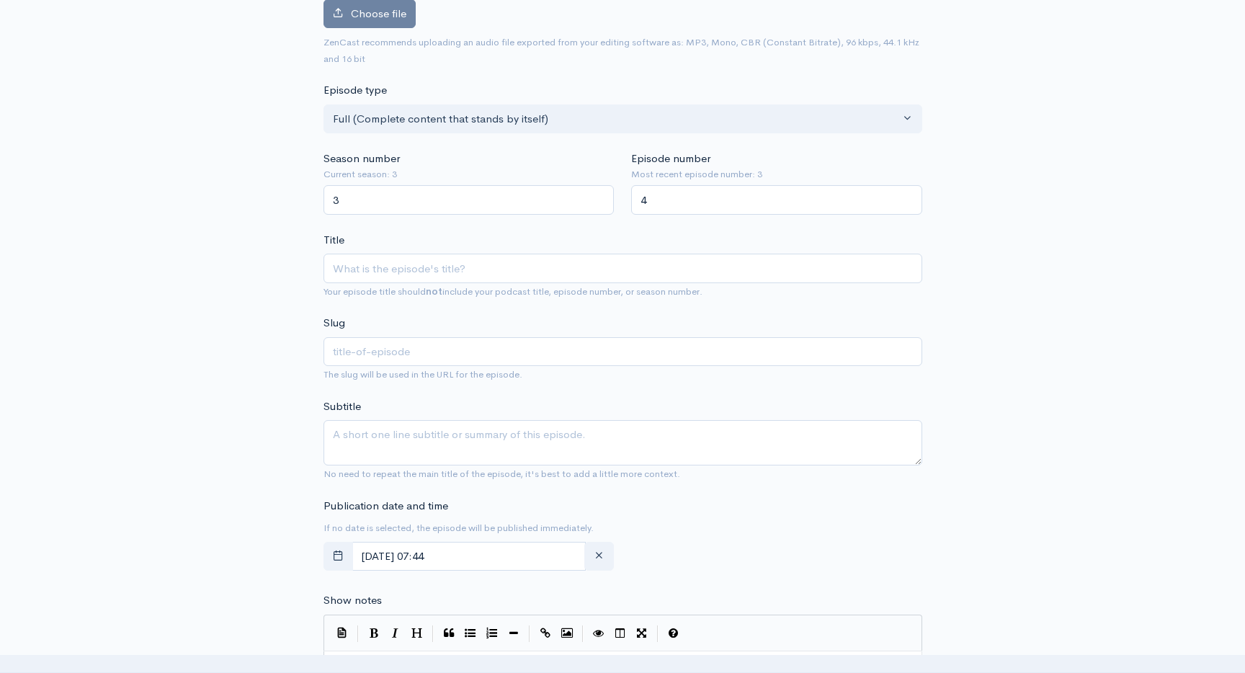
scroll to position [180, 0]
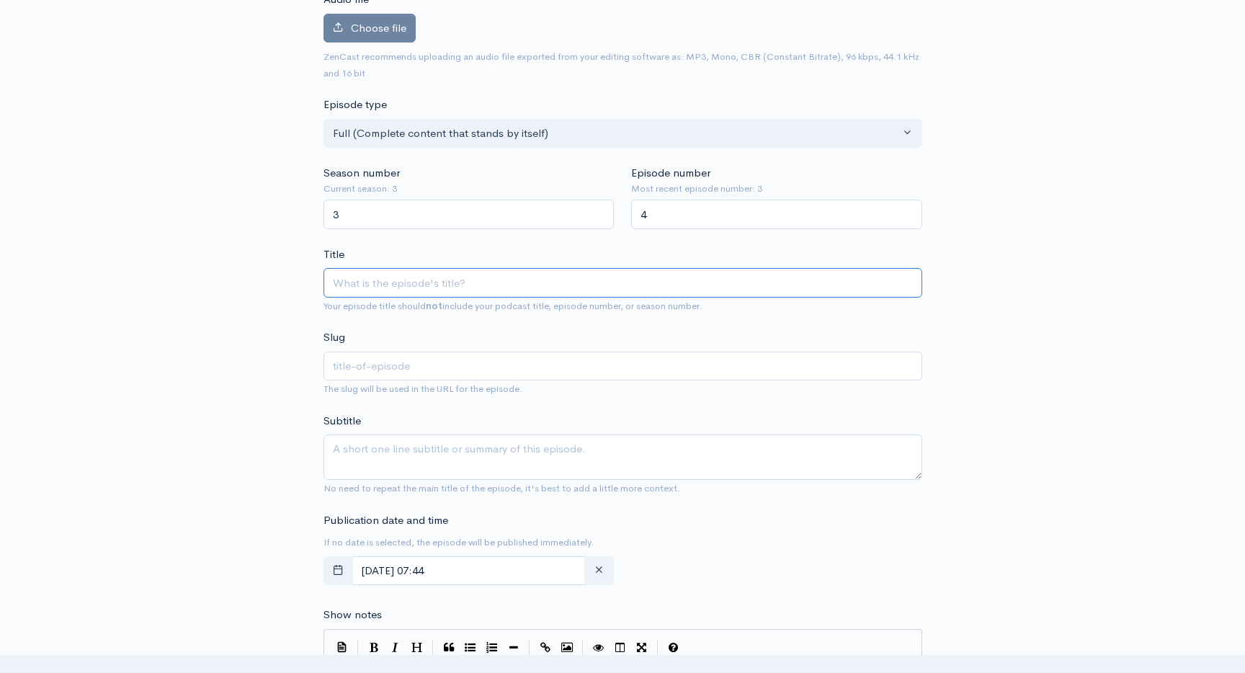
click at [441, 282] on input "Title" at bounding box center [622, 283] width 599 height 30
paste input "[PERSON_NAME] JTC Group. Fund Administration, Partnership & the Future of Priva…"
type input "[PERSON_NAME] JTC Group. Fund Administration, Partnership & the Future of Priva…"
type input "[PERSON_NAME]-jtc-group-fund-administration-partnership-the-future-of-private-c…"
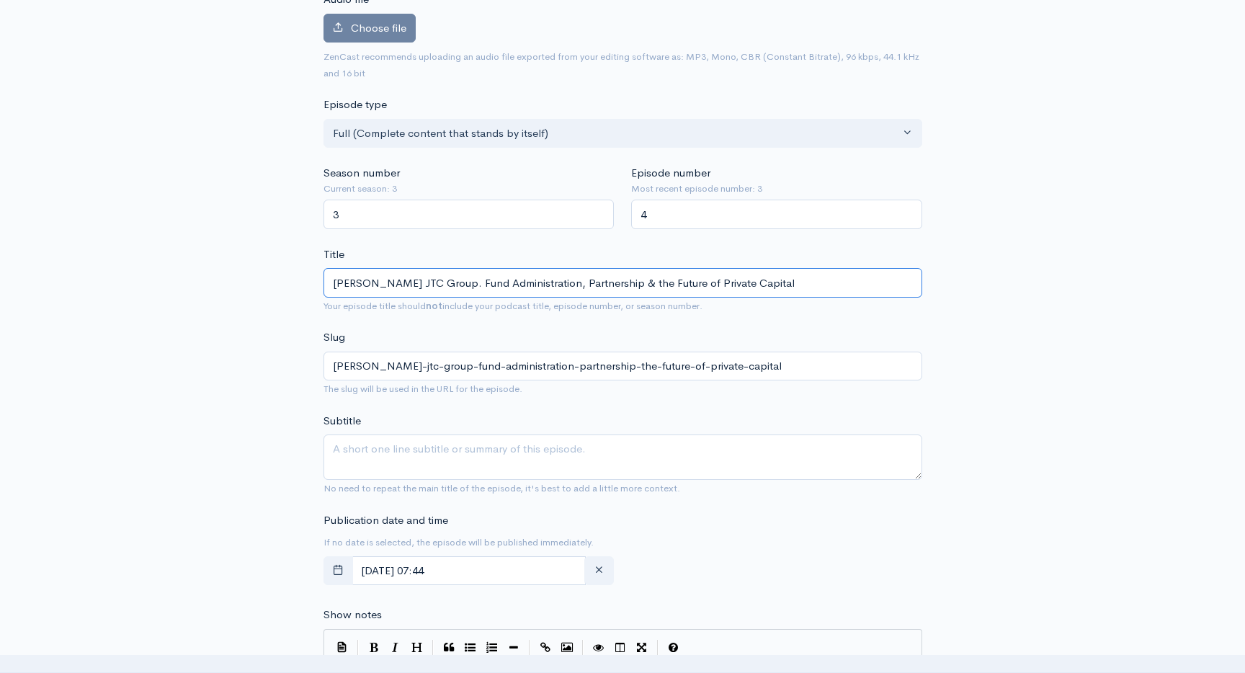
type input "[PERSON_NAME] JTC Group. Fund Administration, Partnership & the Future of Priva…"
click at [453, 465] on textarea "Subtitle" at bounding box center [622, 456] width 599 height 45
paste textarea "[PERSON_NAME] on building JTC Group’s U.S. fund admin business, guiding emergin…"
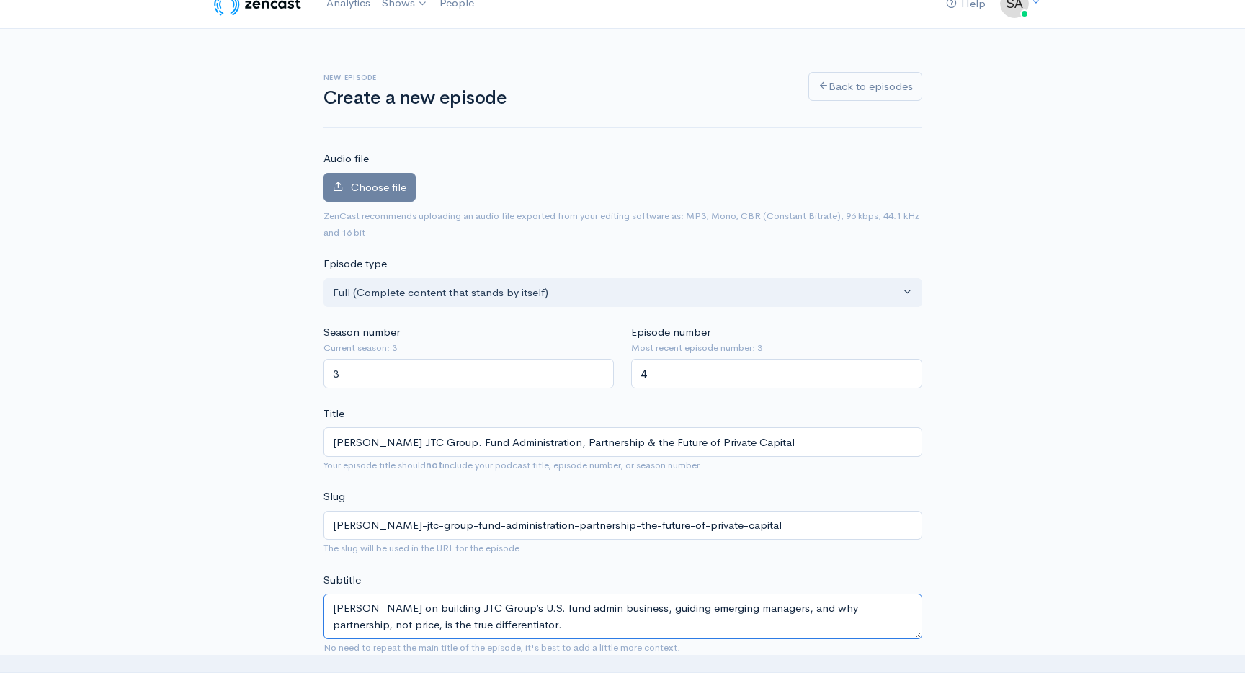
scroll to position [10, 0]
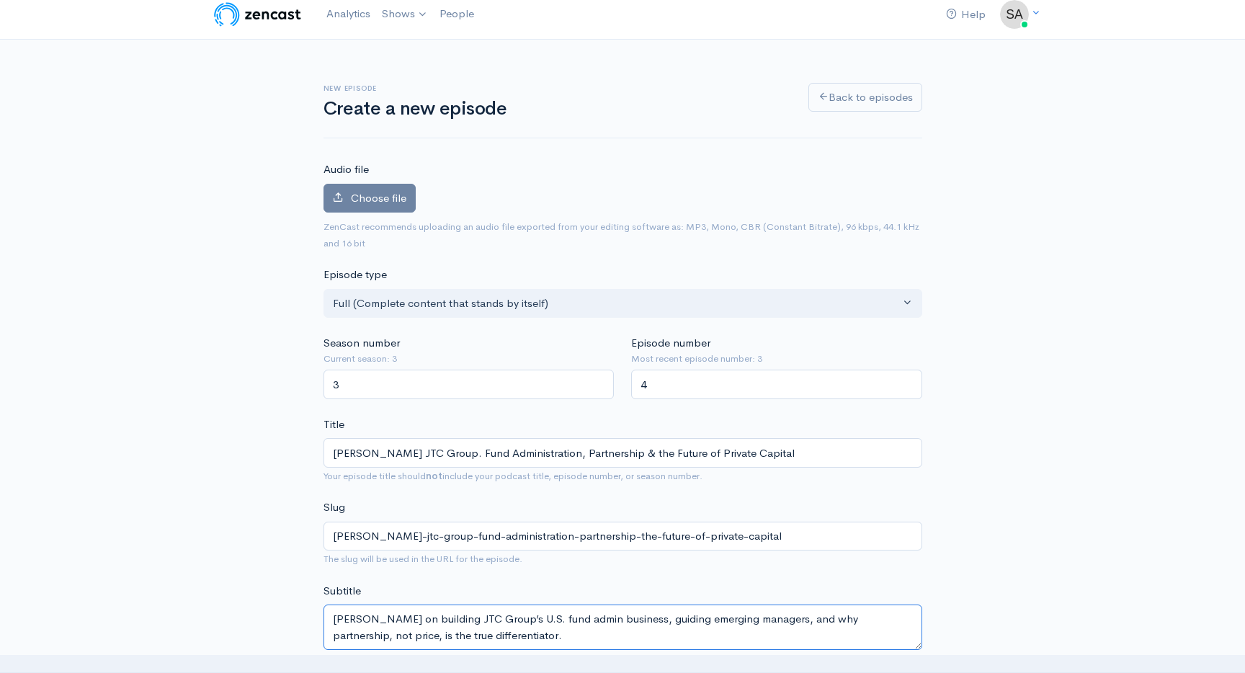
type textarea "[PERSON_NAME] on building JTC Group’s U.S. fund admin business, guiding emergin…"
click at [370, 191] on span "Choose file" at bounding box center [378, 198] width 55 height 14
click at [0, 0] on input "Choose file" at bounding box center [0, 0] width 0 height 0
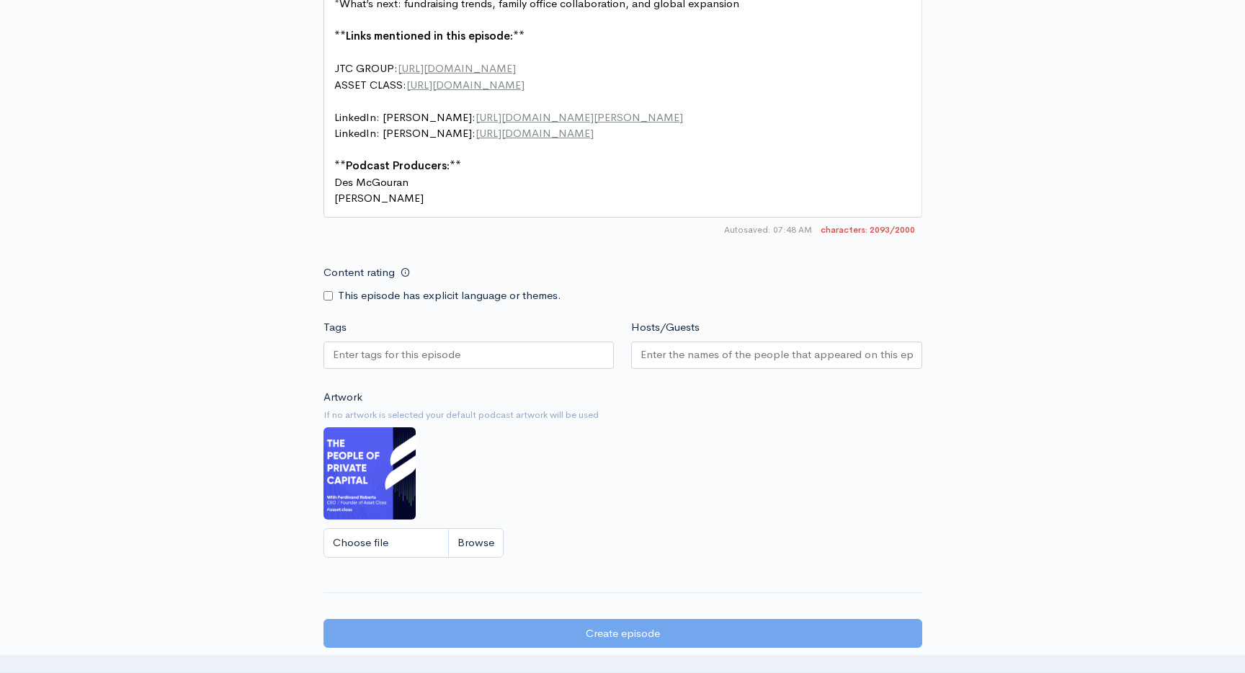
scroll to position [1441, 0]
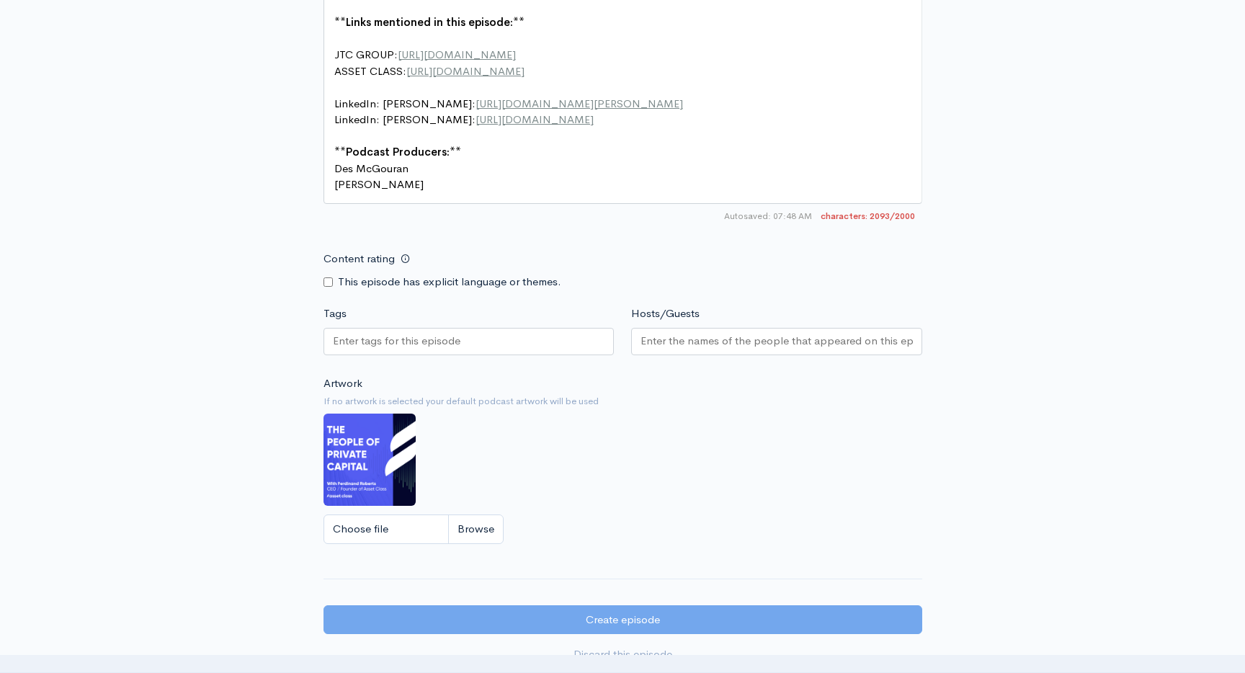
click at [442, 342] on input "Tags" at bounding box center [398, 341] width 130 height 17
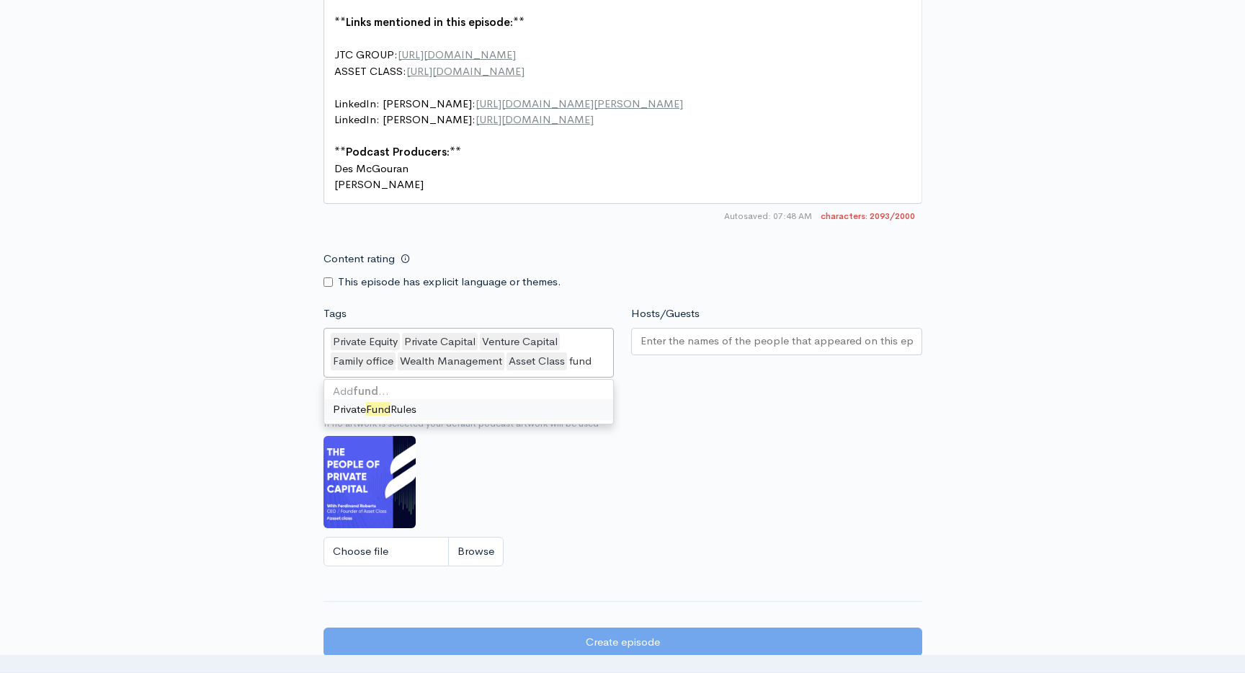
click at [584, 367] on input "fund" at bounding box center [581, 361] width 25 height 17
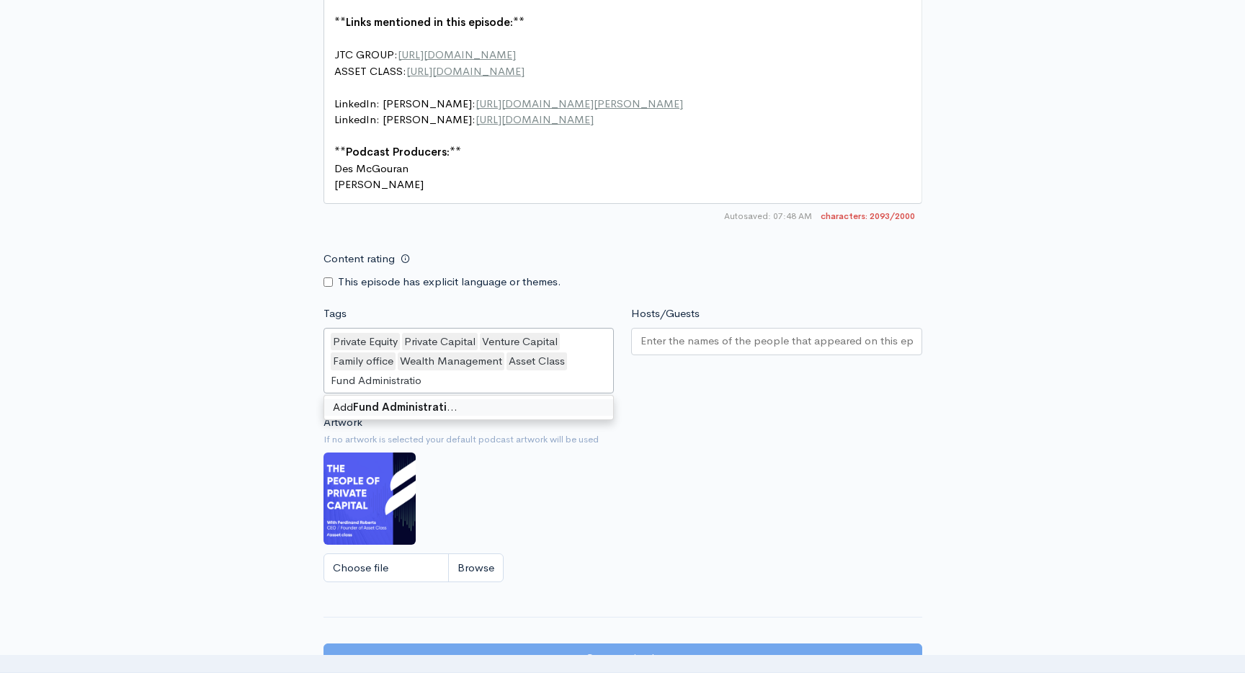
type input "Fund Administration"
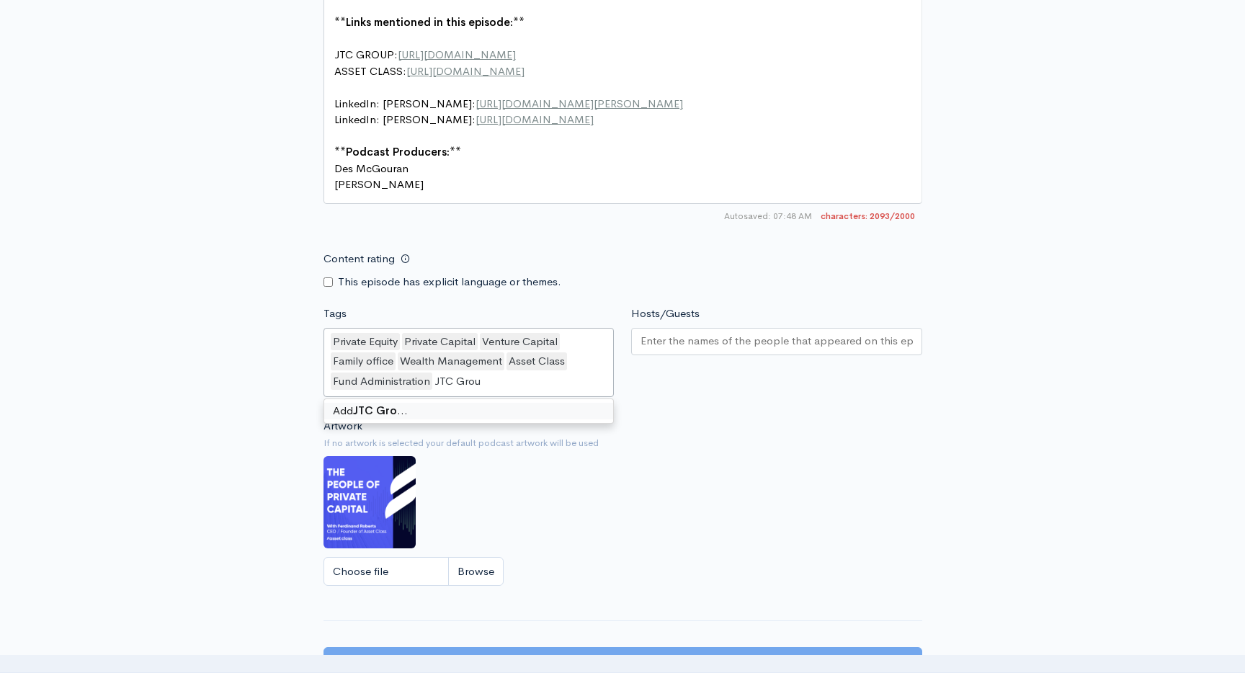
type input "JTC Group"
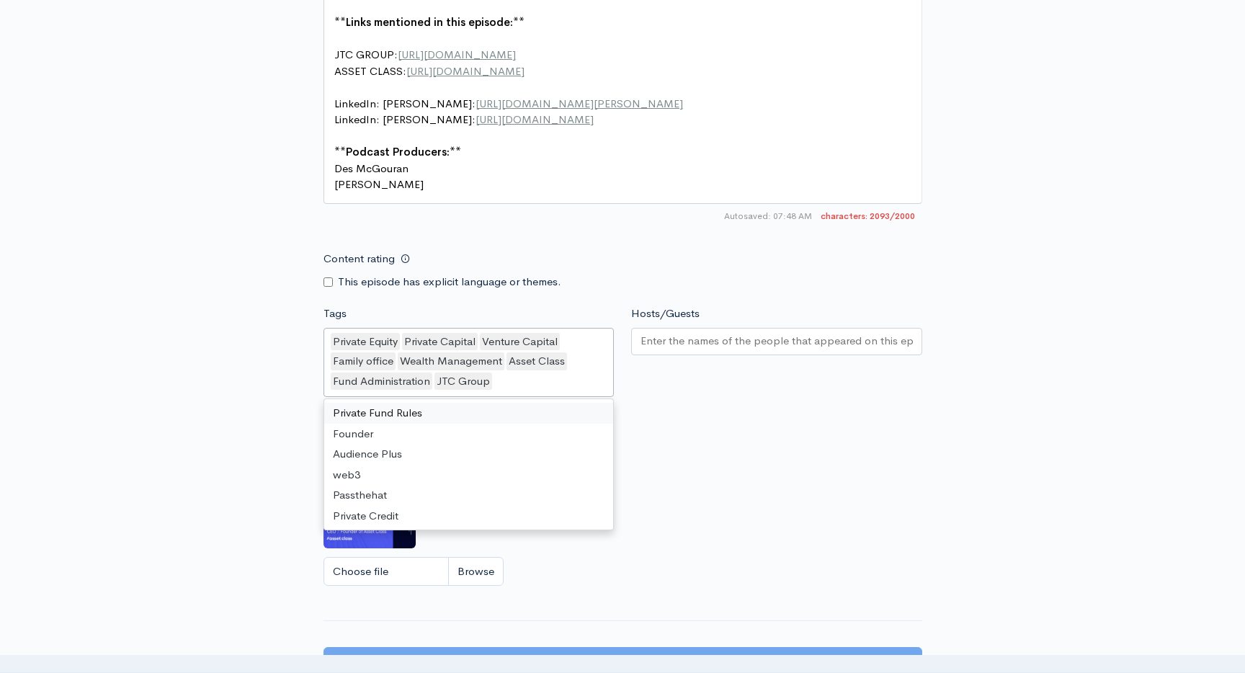
click at [715, 344] on input "Hosts/Guests" at bounding box center [776, 341] width 272 height 17
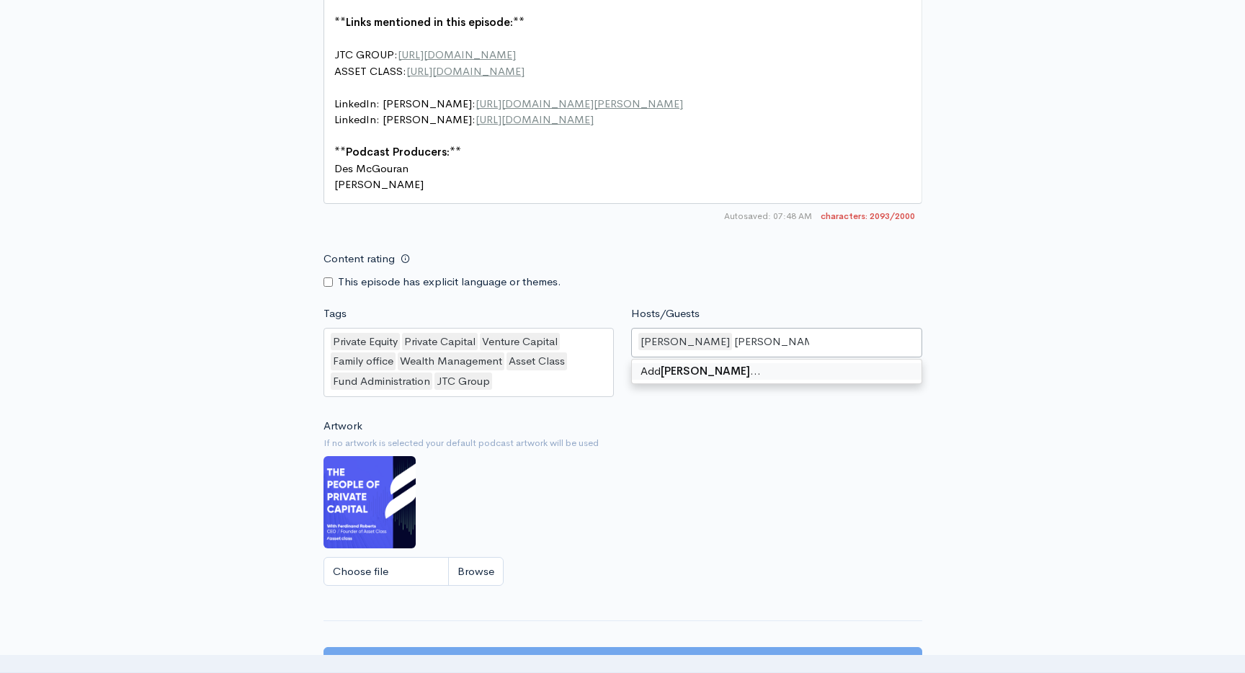
type input "[PERSON_NAME]"
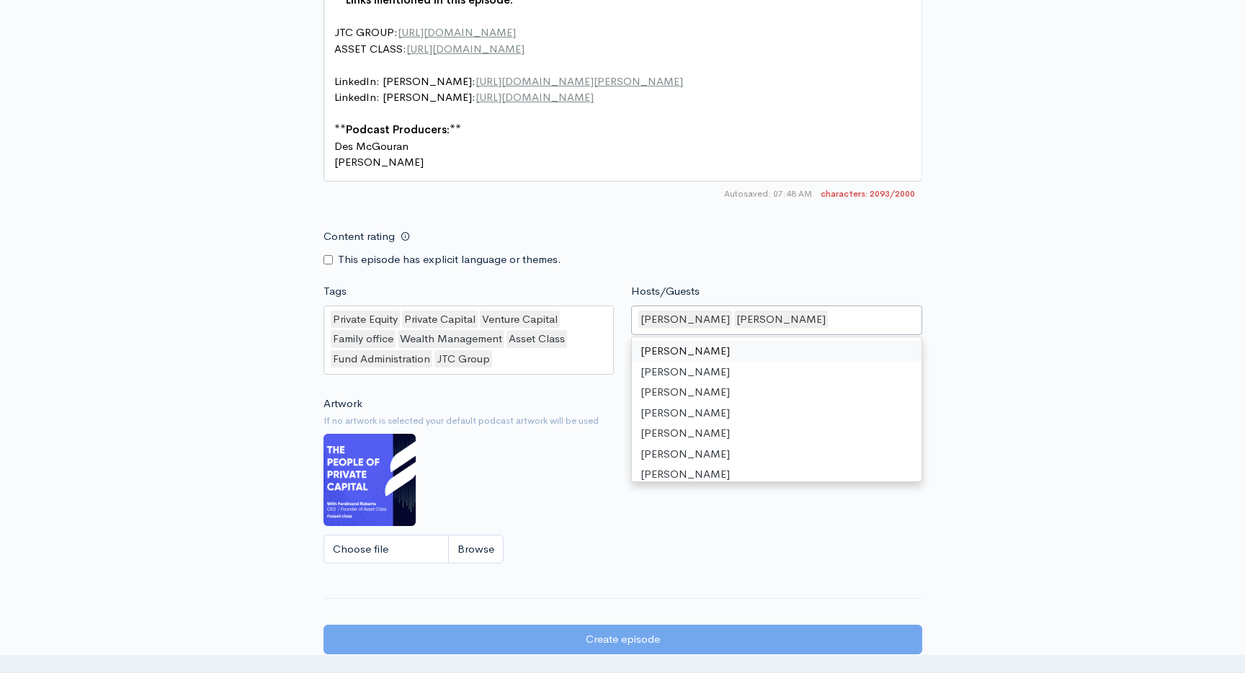
scroll to position [1684, 0]
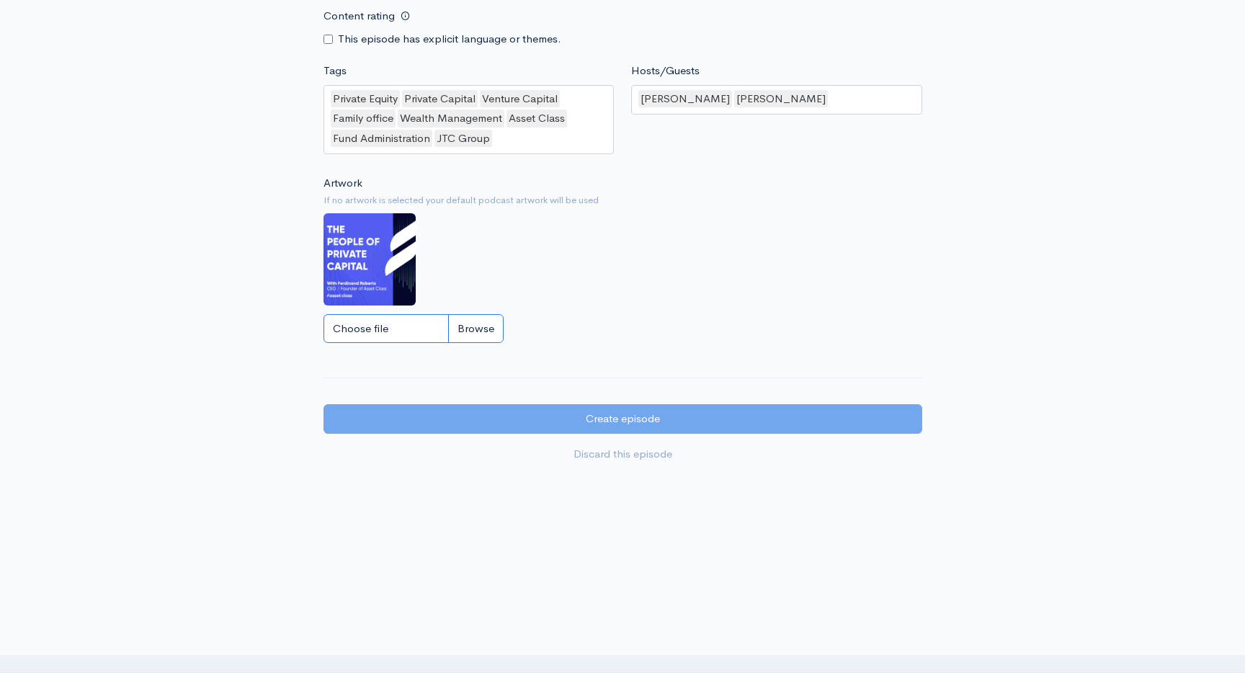
click at [420, 330] on input "Choose file" at bounding box center [413, 329] width 180 height 30
type input "C:\fakepath\JTC GROUP LI POST.png"
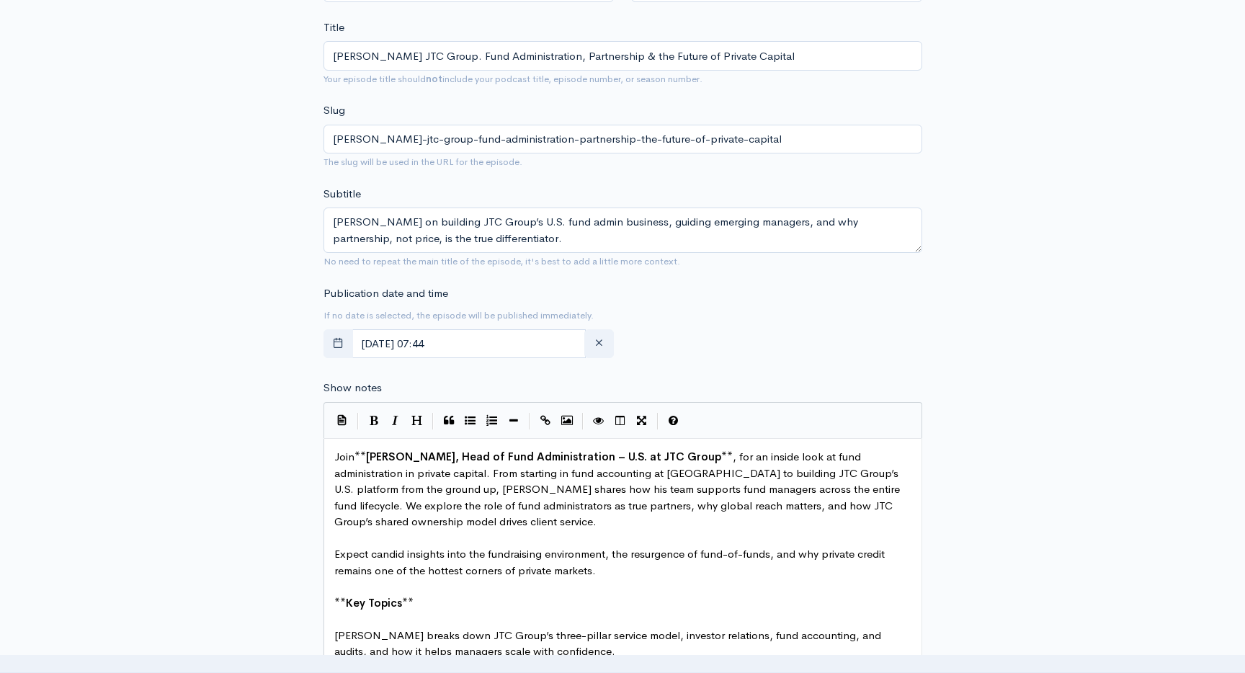
scroll to position [443, 0]
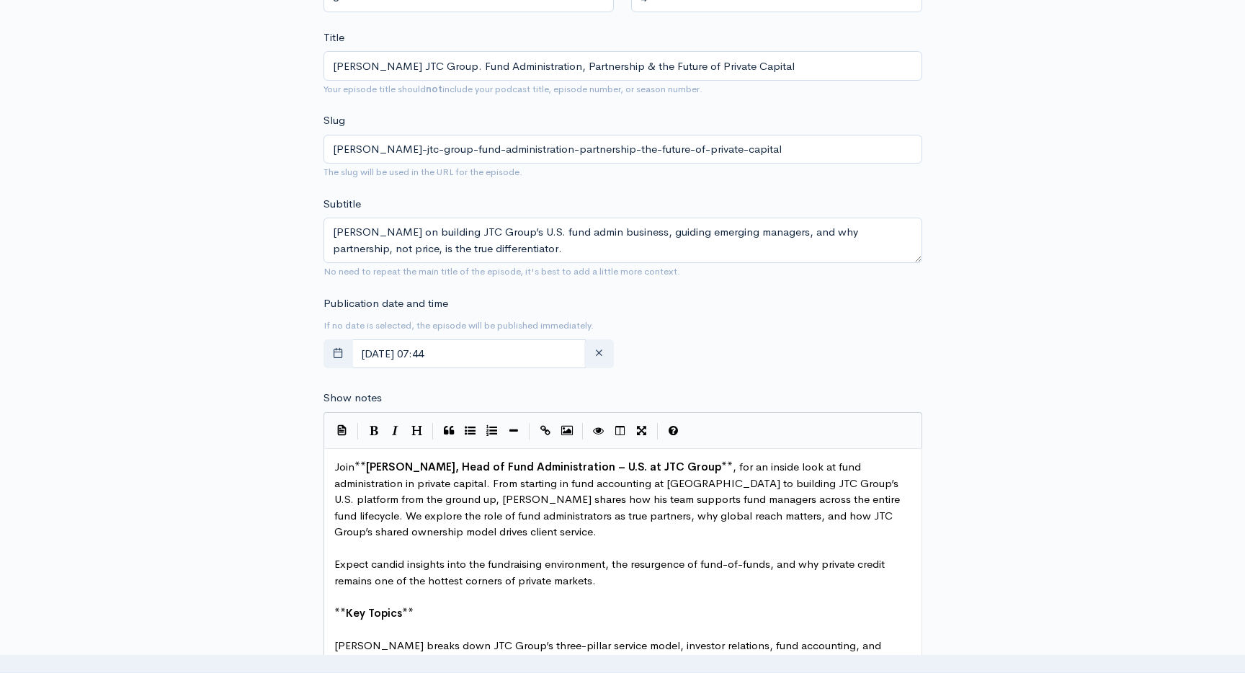
click at [457, 336] on div "Publication date and time If no date is selected, the episode will be published…" at bounding box center [469, 334] width 308 height 79
click at [459, 343] on input "[DATE] 07:44" at bounding box center [469, 354] width 235 height 30
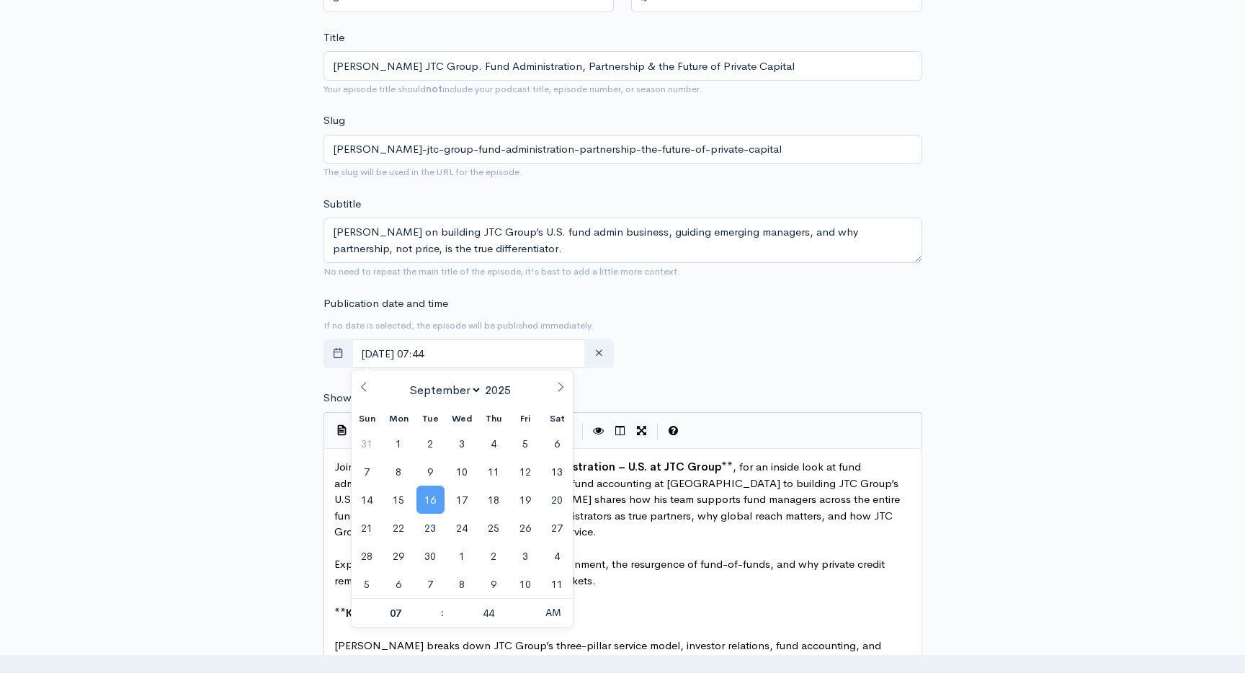
click at [431, 491] on span "16" at bounding box center [430, 500] width 28 height 28
click at [501, 359] on input "[DATE] 07:44" at bounding box center [469, 354] width 235 height 30
click at [389, 616] on input "07" at bounding box center [396, 613] width 89 height 29
type input "2"
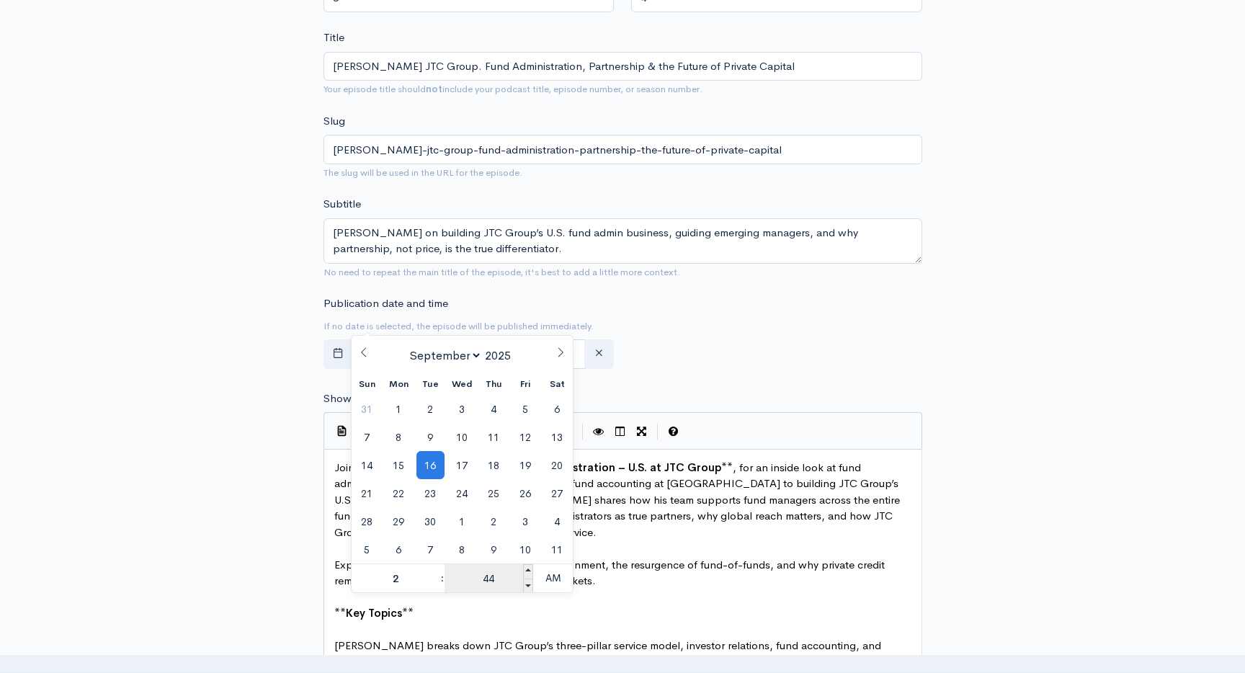
type input "[DATE] 02:44"
click at [500, 615] on pre "** Key Topics **" at bounding box center [622, 613] width 583 height 17
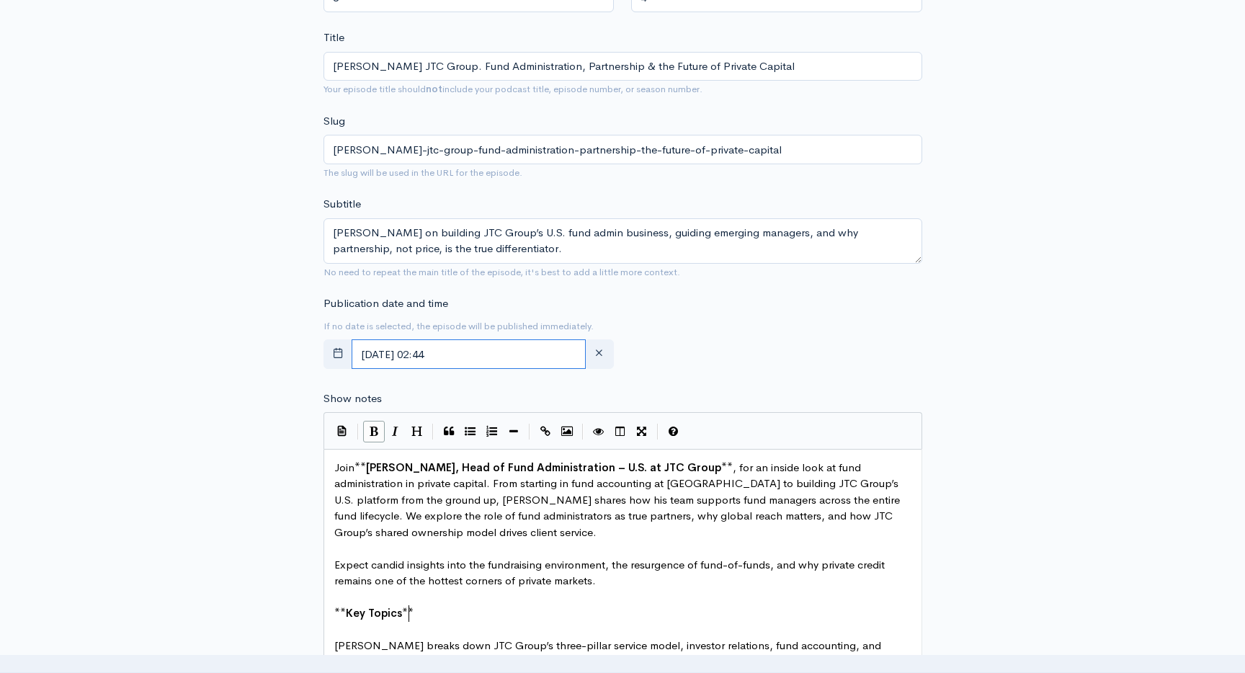
click at [502, 353] on input "[DATE] 02:44" at bounding box center [469, 354] width 235 height 30
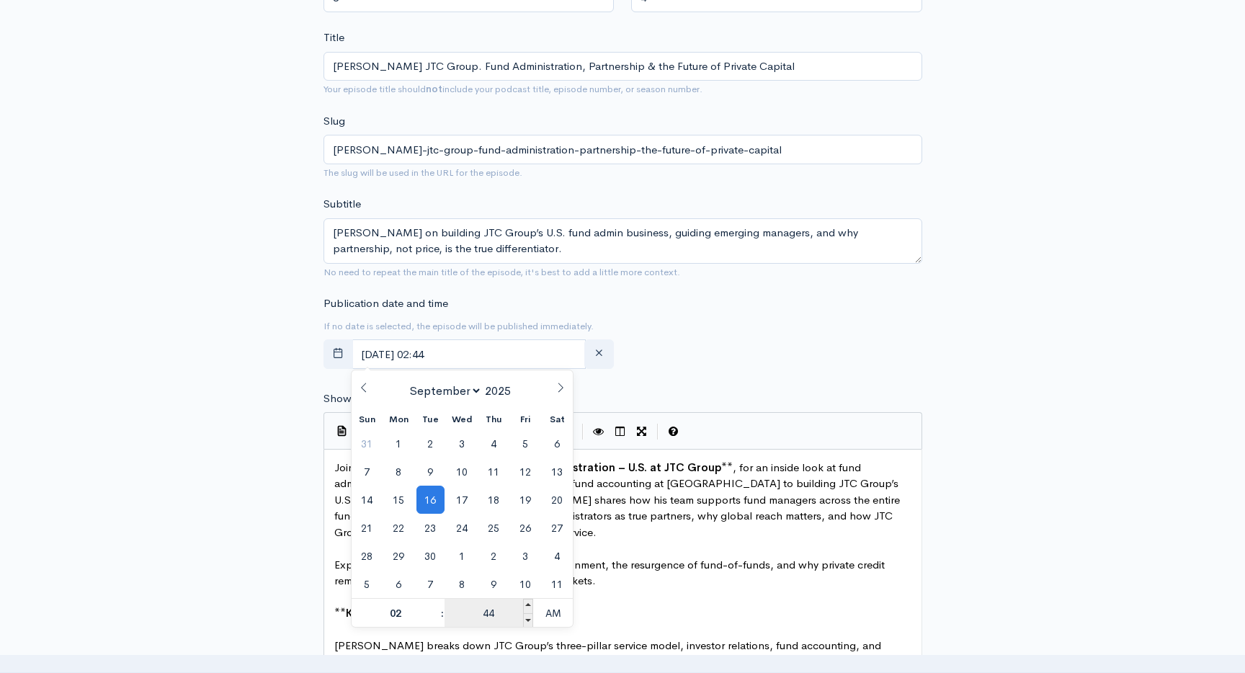
click at [495, 620] on input "44" at bounding box center [489, 613] width 89 height 29
type input "[DATE] 02:00"
type input "00"
click at [405, 620] on input "02" at bounding box center [396, 613] width 89 height 29
type input "1"
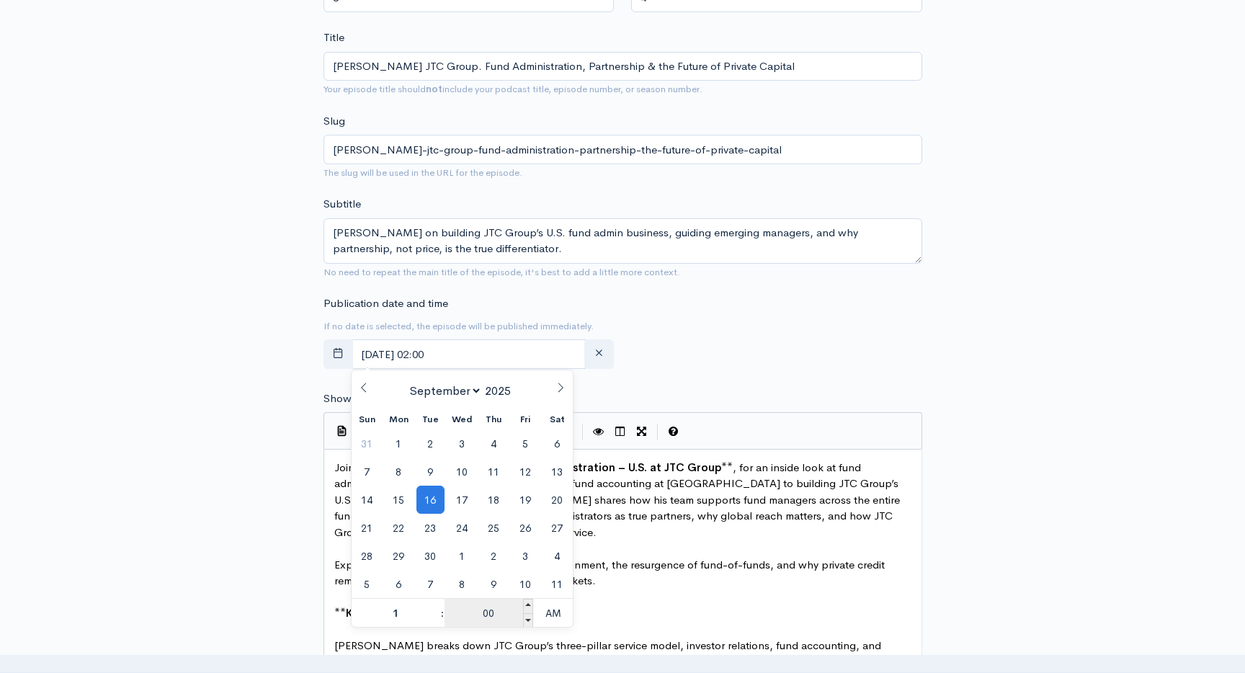
type input "[DATE] 01:00"
type input "01"
click at [520, 613] on input "00" at bounding box center [489, 613] width 89 height 29
type input "40"
click at [562, 610] on span "AM" at bounding box center [553, 613] width 40 height 29
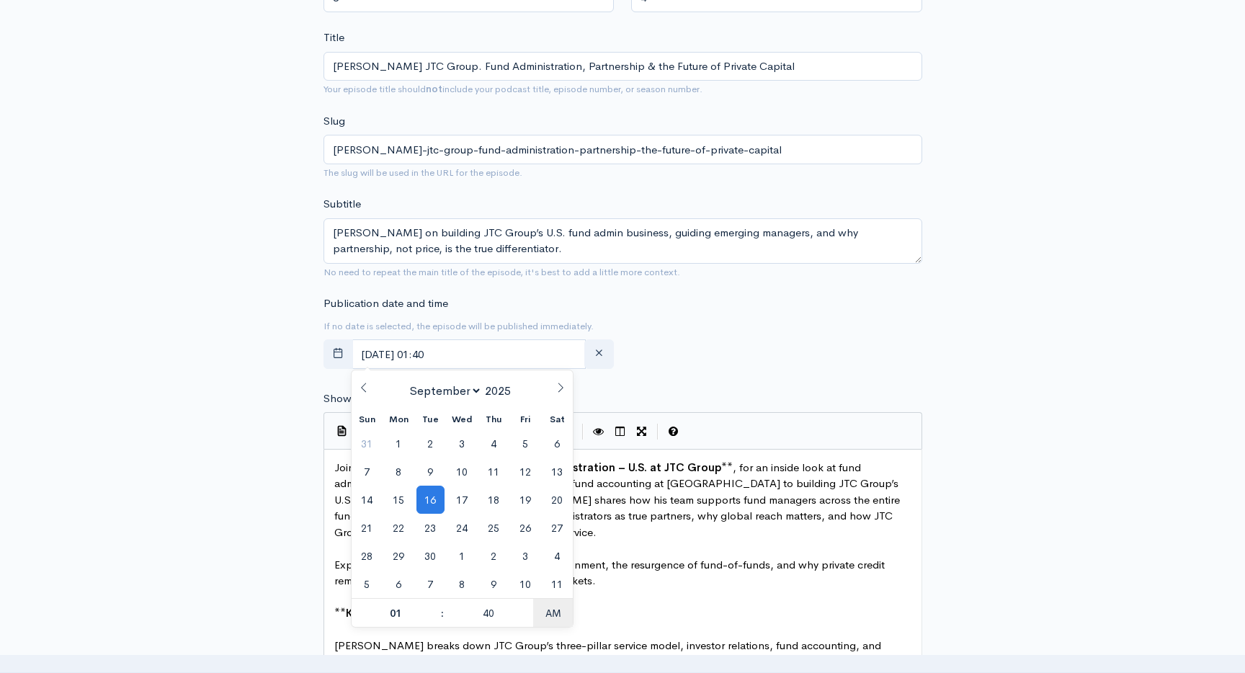
type input "[DATE] 13:40"
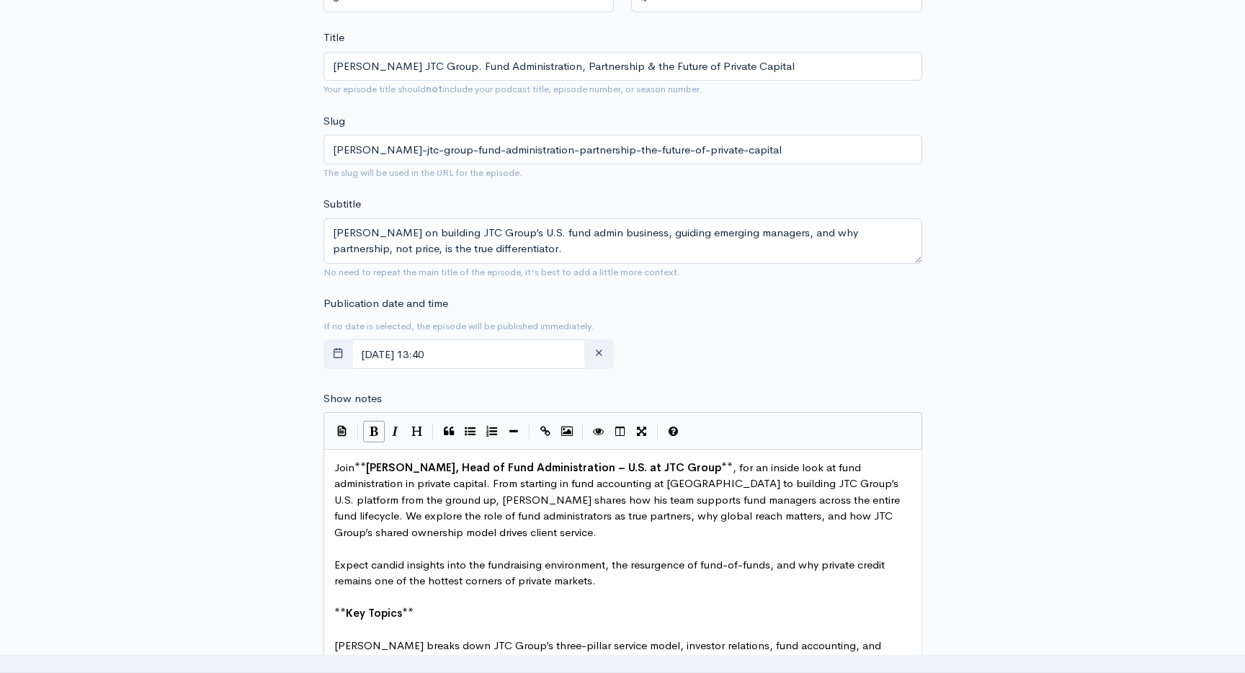
click at [733, 368] on div "Publication date and time If no date is selected, the episode will be published…" at bounding box center [623, 334] width 616 height 79
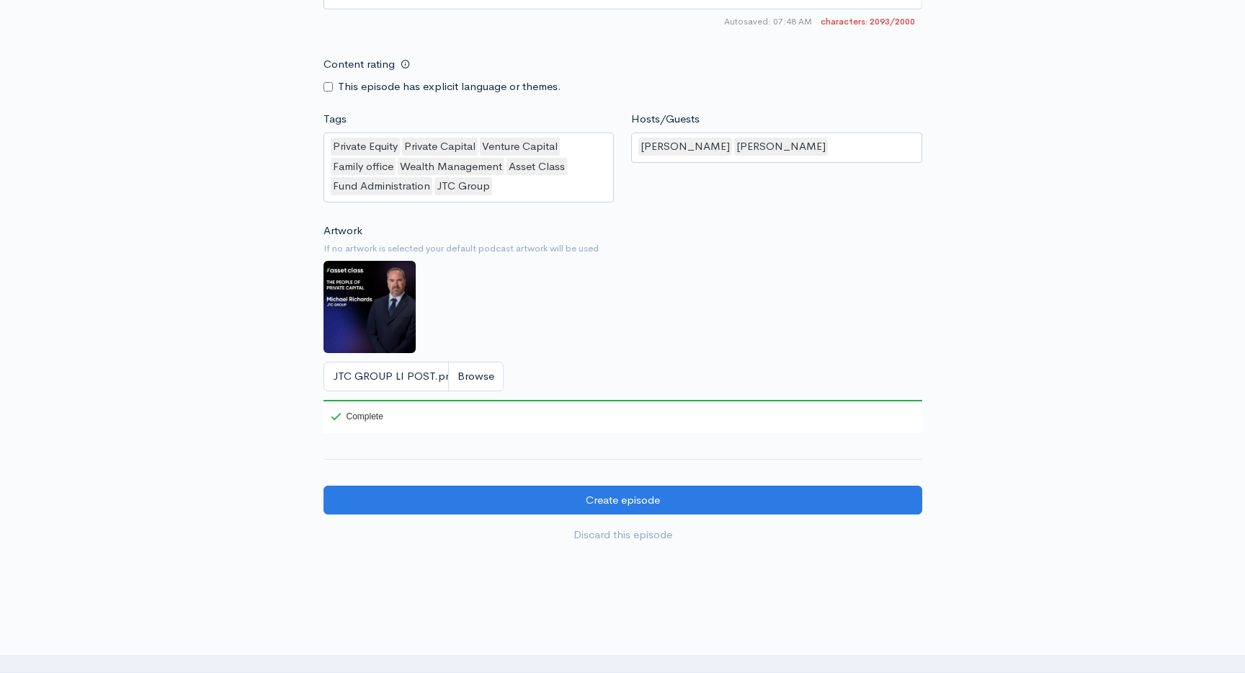
scroll to position [1750, 0]
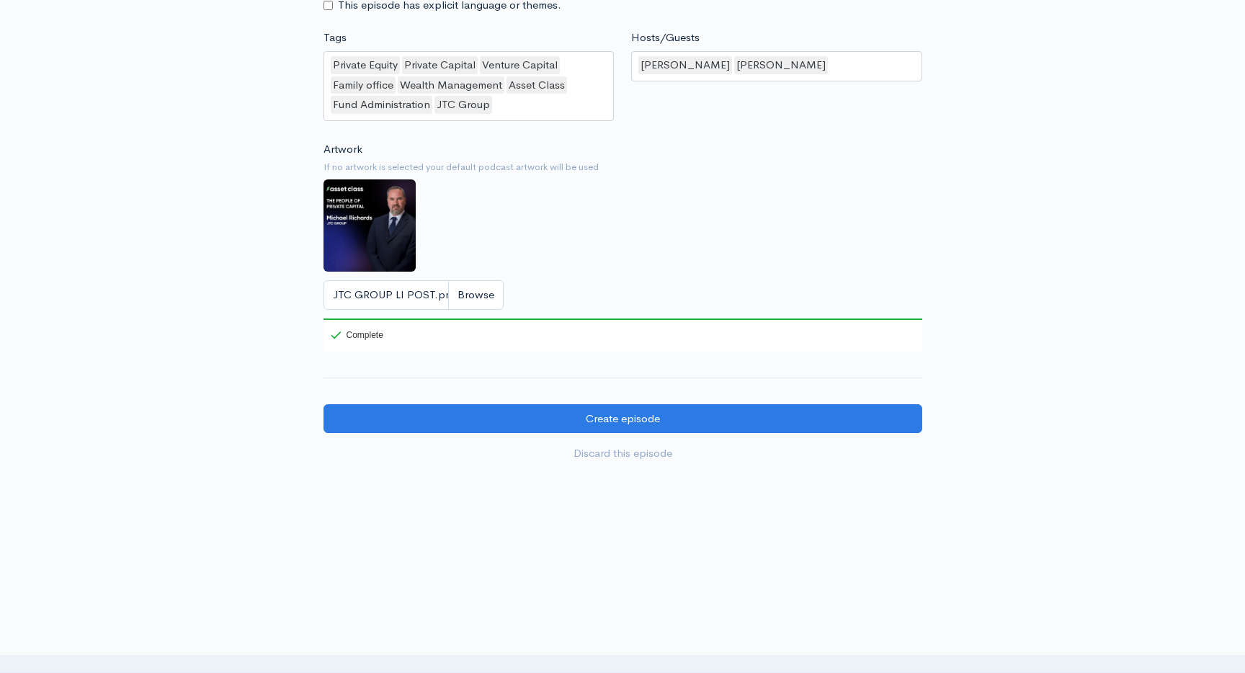
click at [550, 106] on div "Private Equity Private Capital Venture Capital Family office Wealth Management …" at bounding box center [468, 86] width 291 height 70
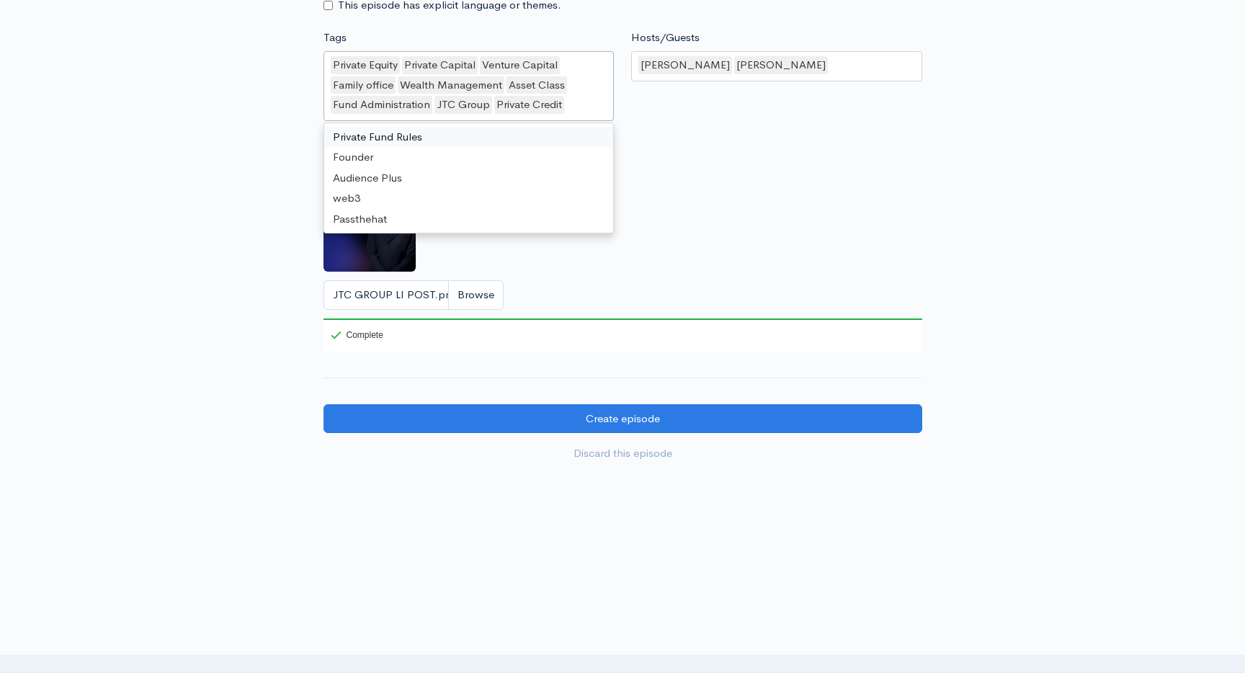
click at [728, 249] on div "Artwork If no artwork is selected your default podcast artwork will be used JTC…" at bounding box center [622, 246] width 599 height 210
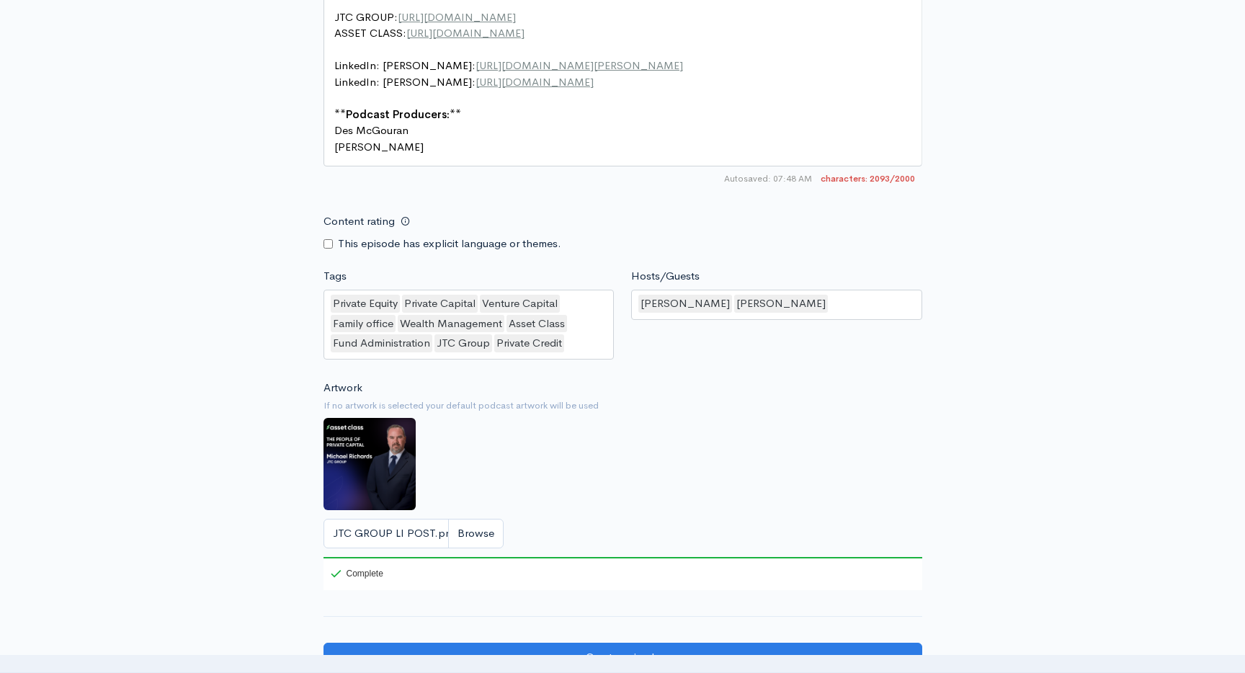
scroll to position [1710, 0]
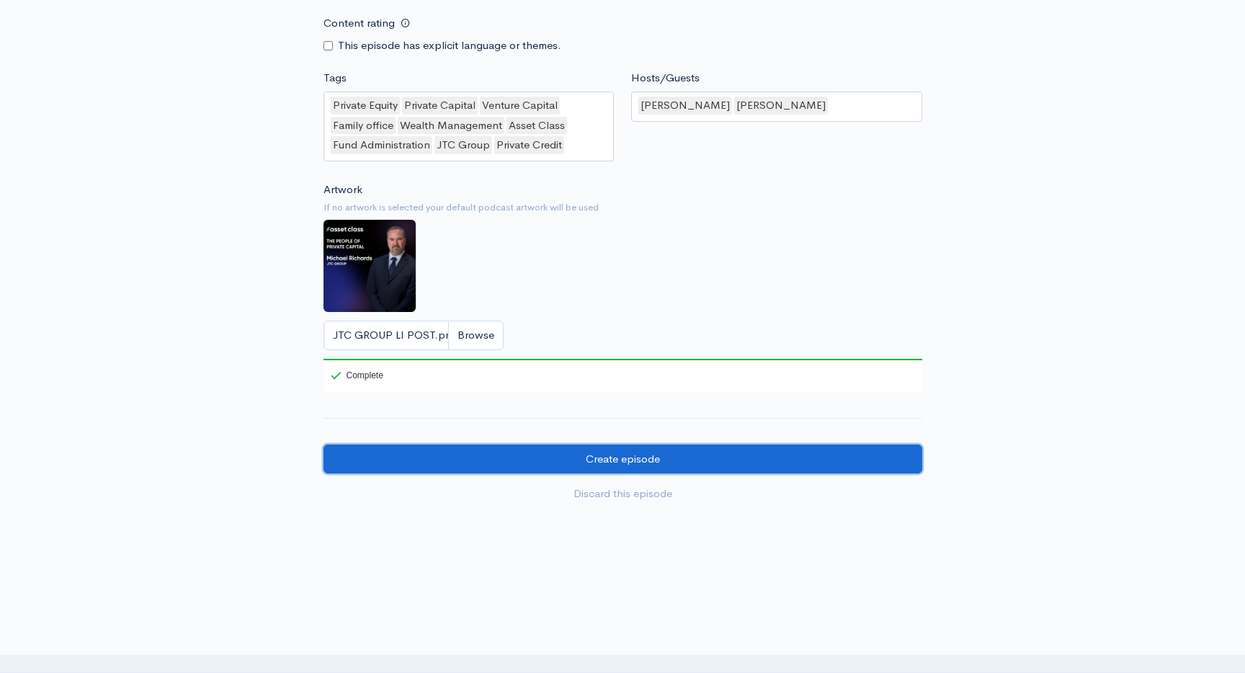
click at [630, 459] on input "Create episode" at bounding box center [622, 460] width 599 height 30
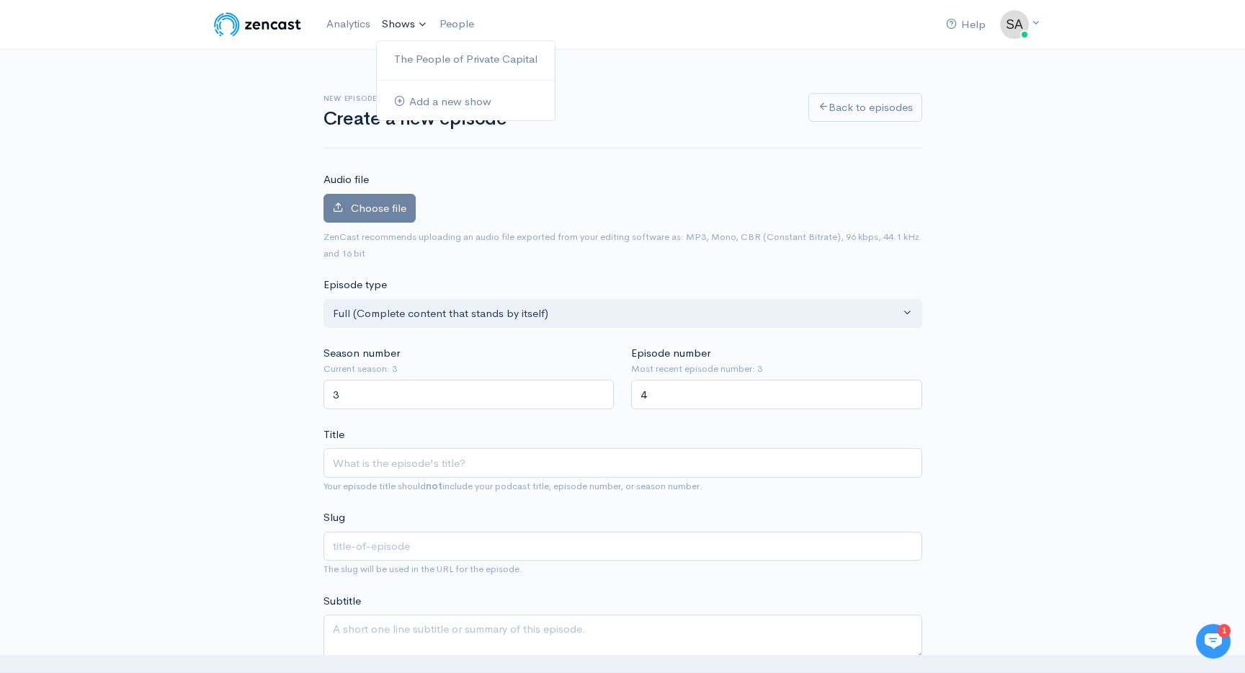
click at [403, 24] on link "Shows" at bounding box center [405, 25] width 58 height 32
click at [421, 50] on link "The People of Private Capital" at bounding box center [466, 59] width 178 height 25
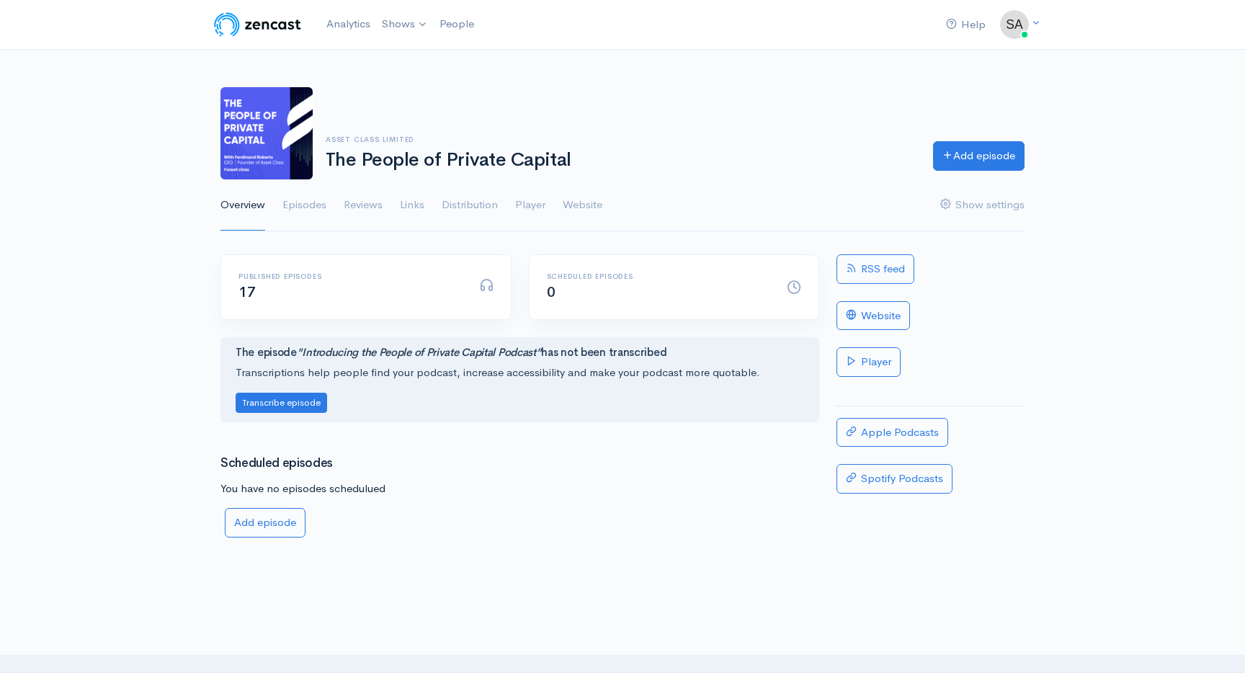
click at [311, 174] on img at bounding box center [266, 133] width 92 height 92
click at [308, 197] on link "Episodes" at bounding box center [304, 205] width 44 height 52
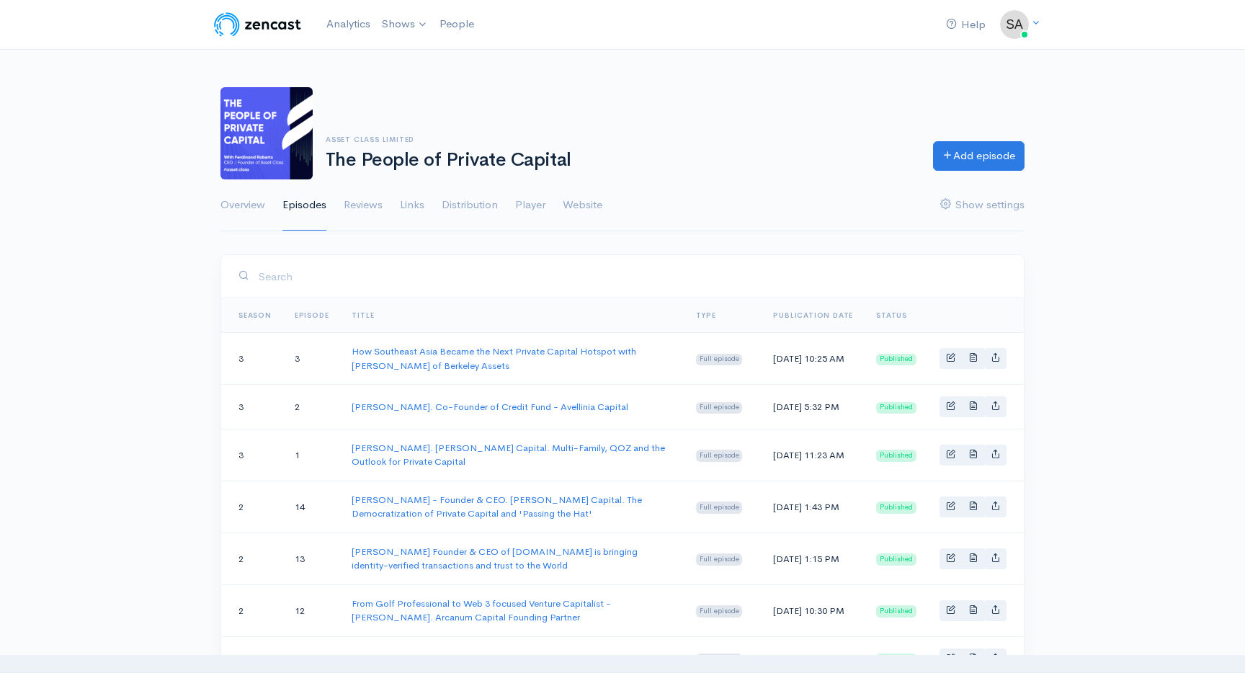
scroll to position [20, 0]
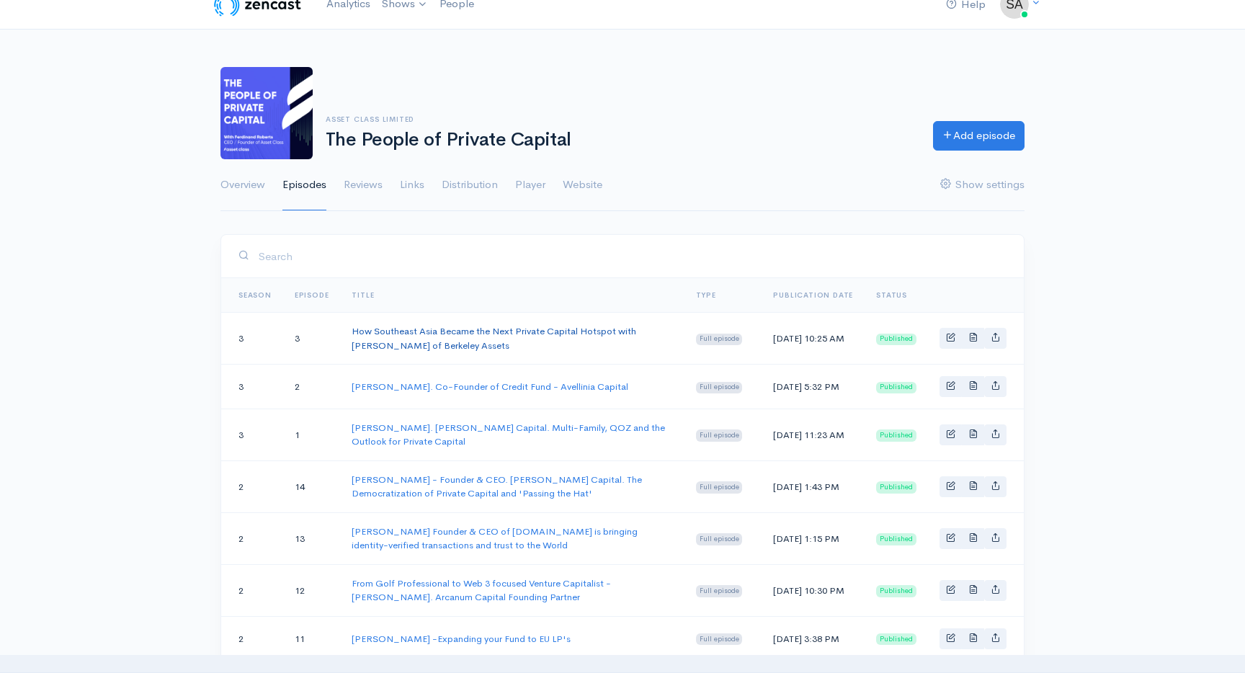
click at [396, 334] on link "How Southeast Asia Became the Next Private Capital Hotspot with [PERSON_NAME] o…" at bounding box center [494, 338] width 285 height 27
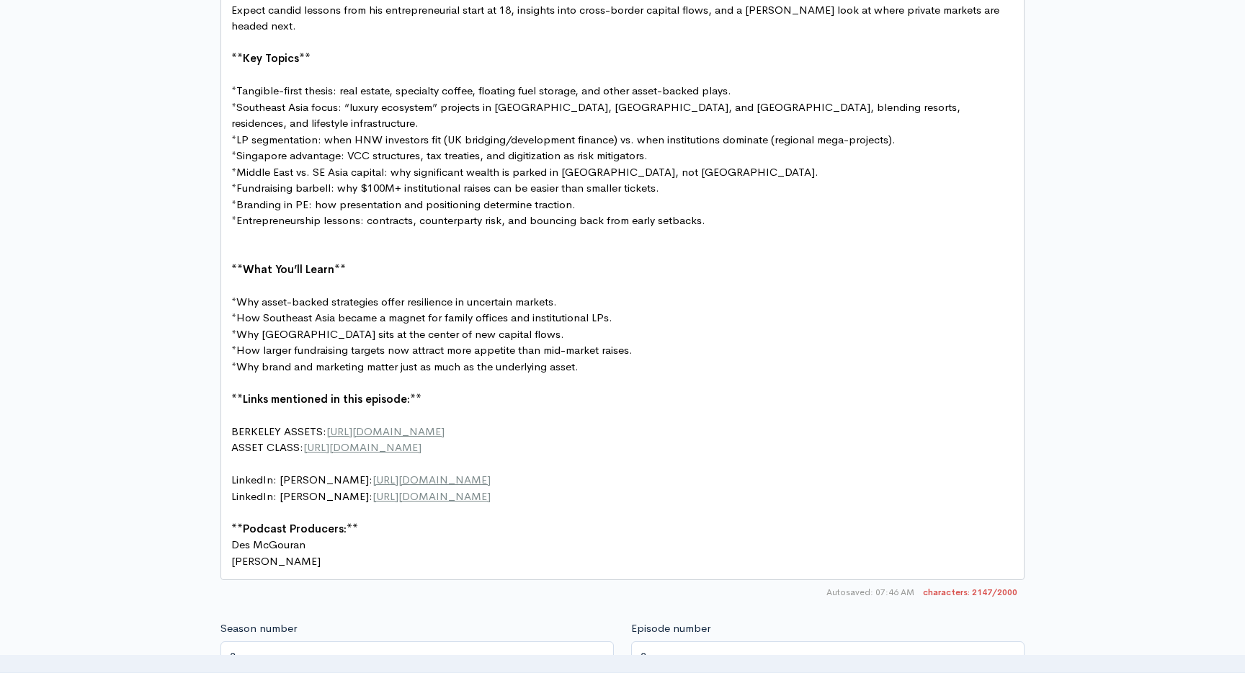
scroll to position [5, 0]
click at [280, 392] on span "Links mentioned in this episode:" at bounding box center [326, 399] width 167 height 14
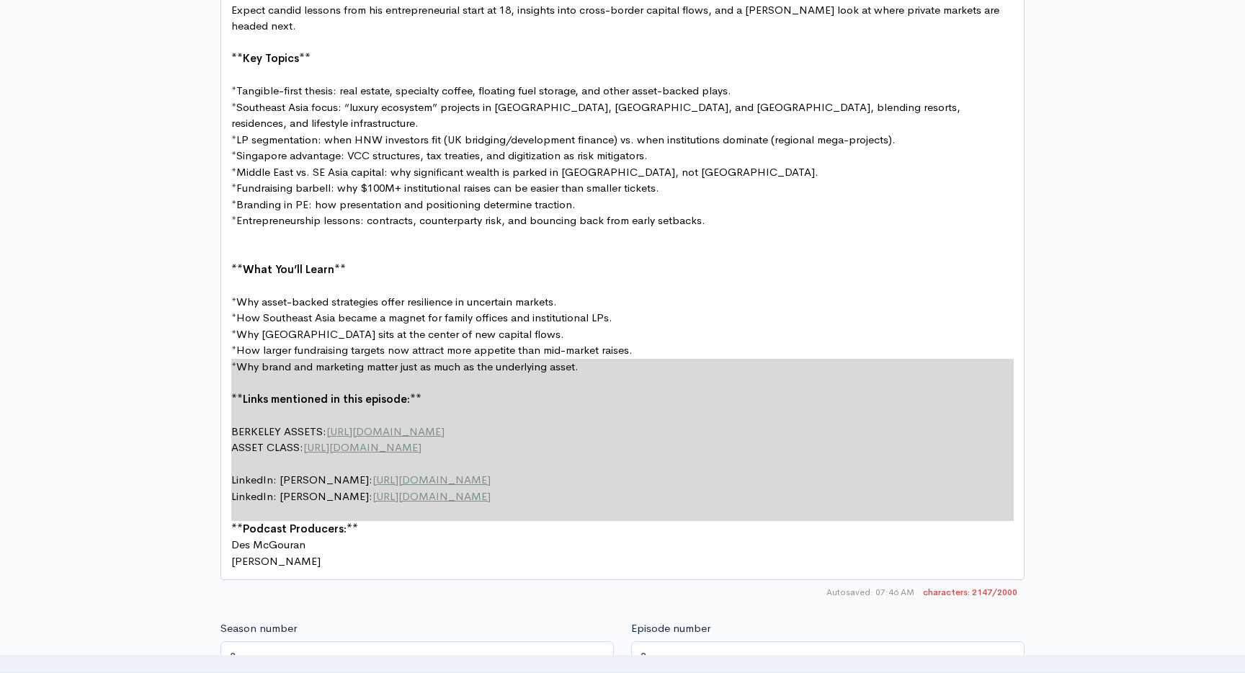
type textarea "**Links mentioned in this episode:** BERKELEY ASSETS: https://www.berkeley-asse…"
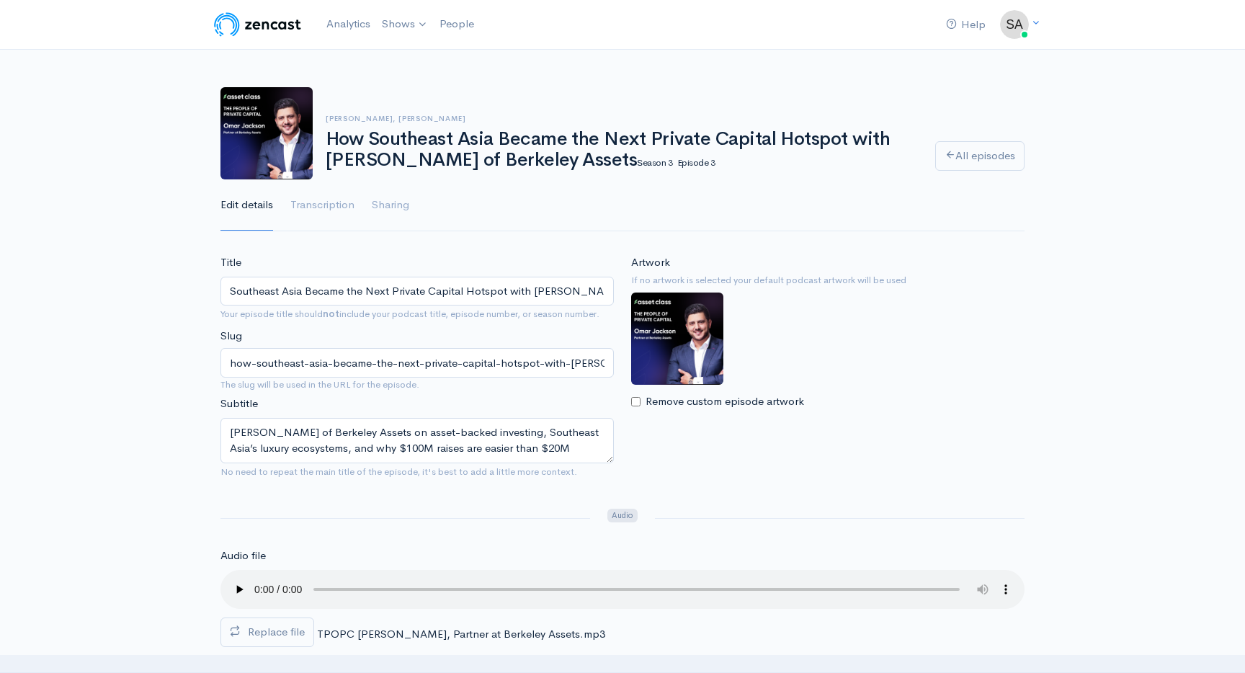
scroll to position [0, 0]
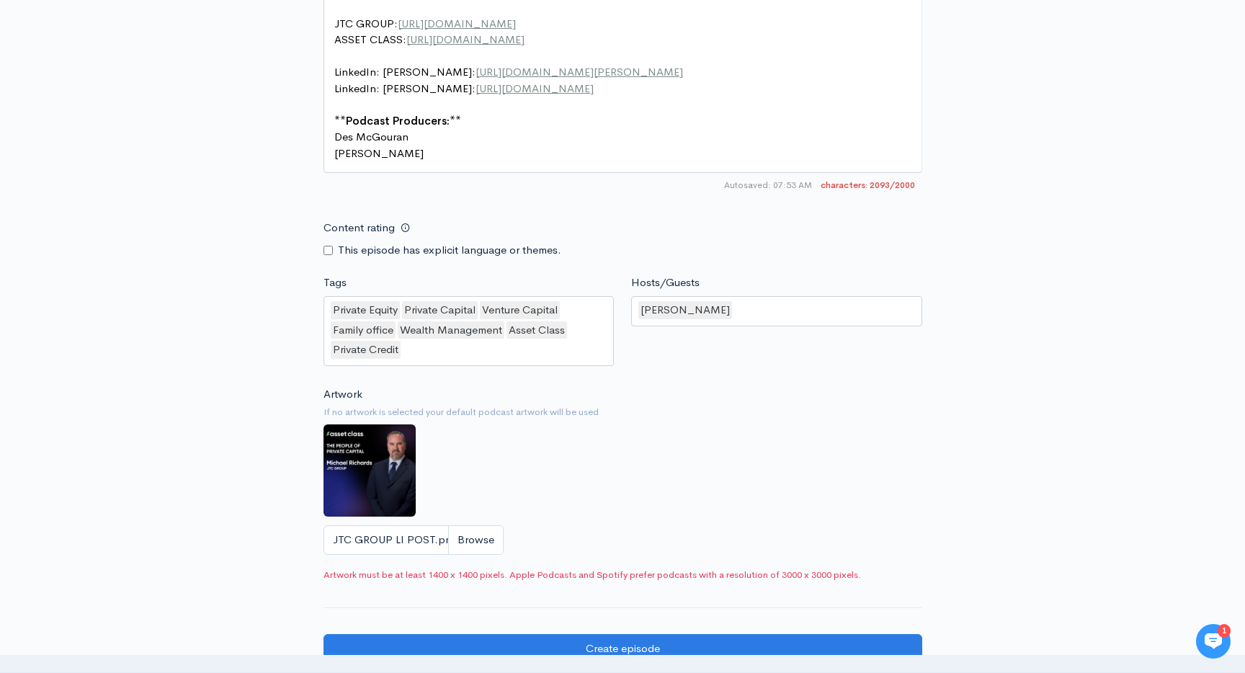
scroll to position [1471, 0]
click at [372, 483] on img at bounding box center [369, 471] width 92 height 92
click at [401, 418] on small "If no artwork is selected your default podcast artwork will be used" at bounding box center [622, 413] width 599 height 14
click at [472, 535] on input "JTC GROUP LI POST.png" at bounding box center [413, 541] width 180 height 30
type input "C:\fakepath\Group 41.png"
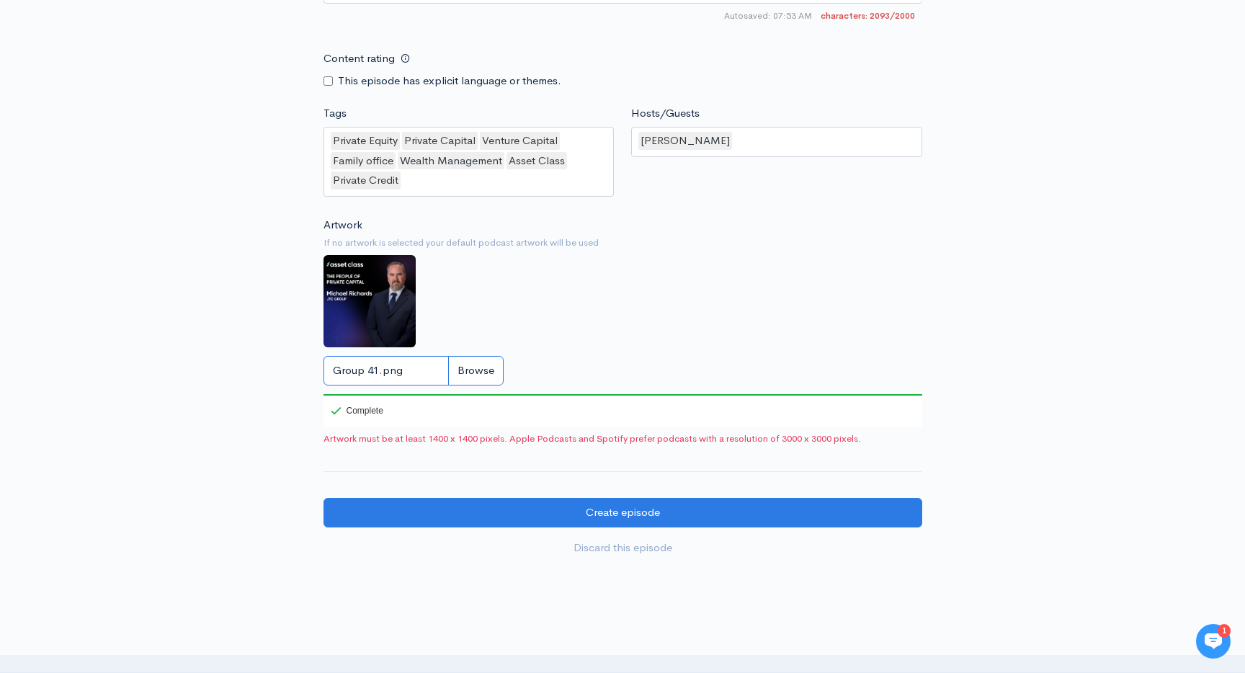
scroll to position [1735, 0]
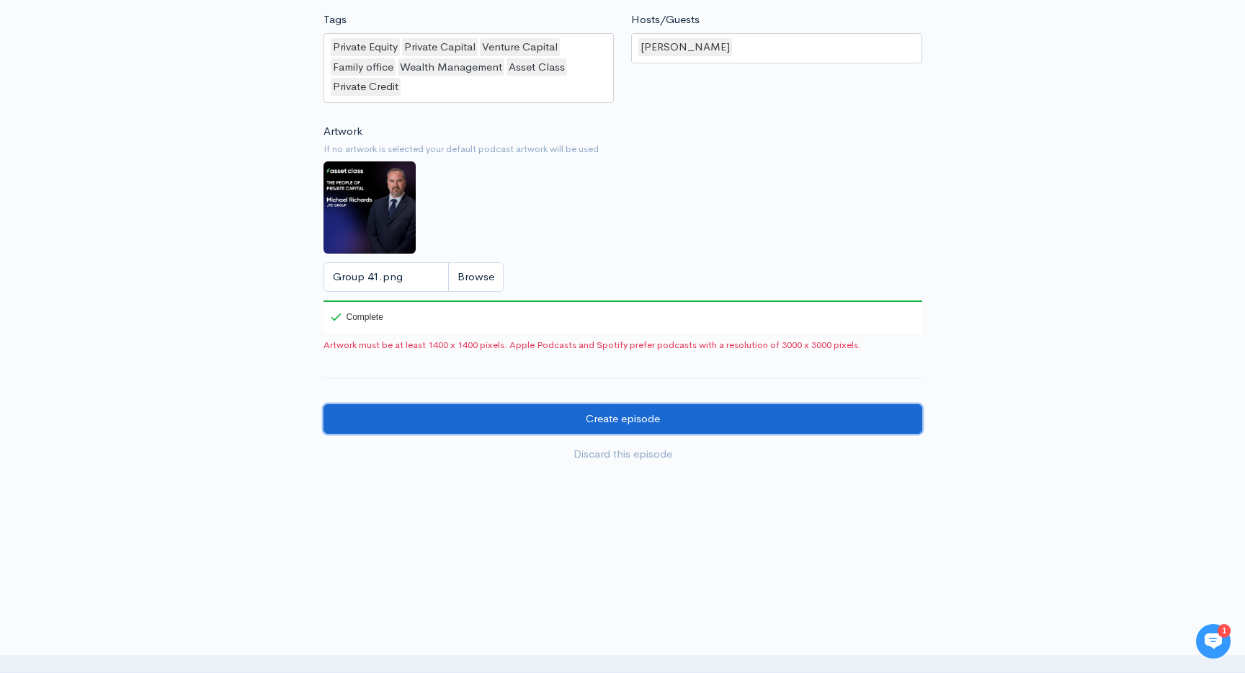
click at [522, 413] on input "Create episode" at bounding box center [622, 419] width 599 height 30
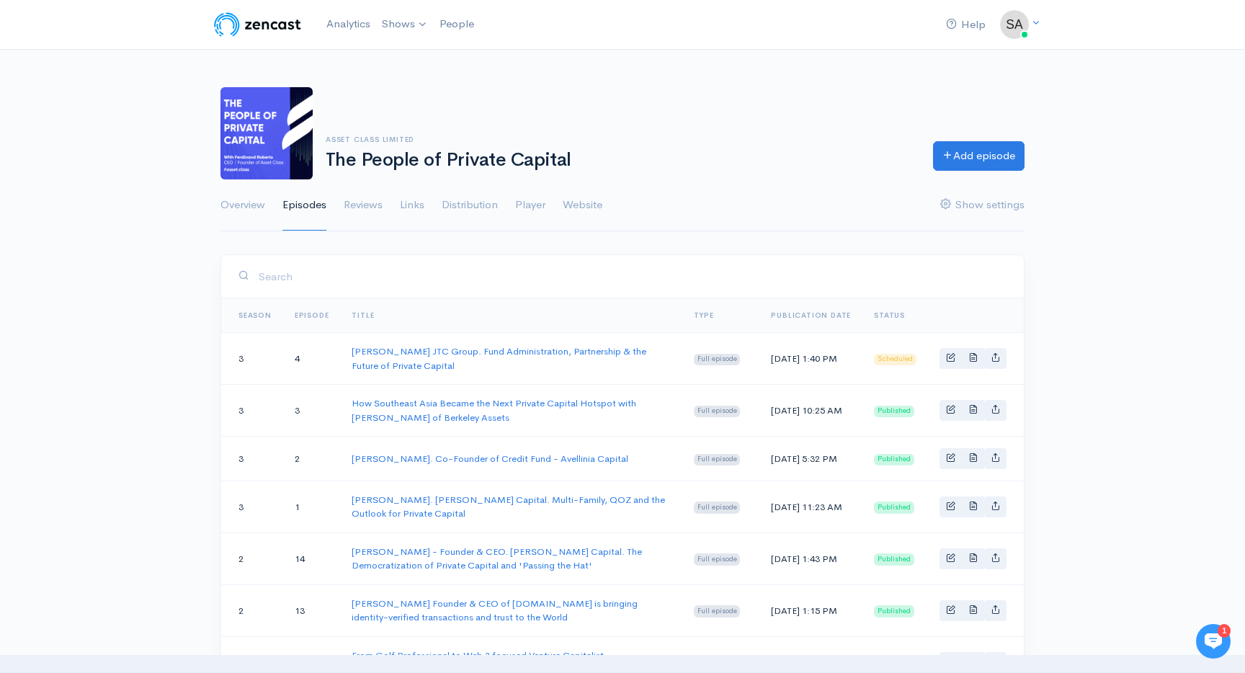
drag, startPoint x: 790, startPoint y: 375, endPoint x: 756, endPoint y: 349, distance: 42.5
click at [759, 349] on td "Tue, Sep 16, 2025 1:40 PM" at bounding box center [810, 359] width 103 height 52
copy td "Tue, Sep 16, 2025 1:40 PM"
